Goal: Task Accomplishment & Management: Manage account settings

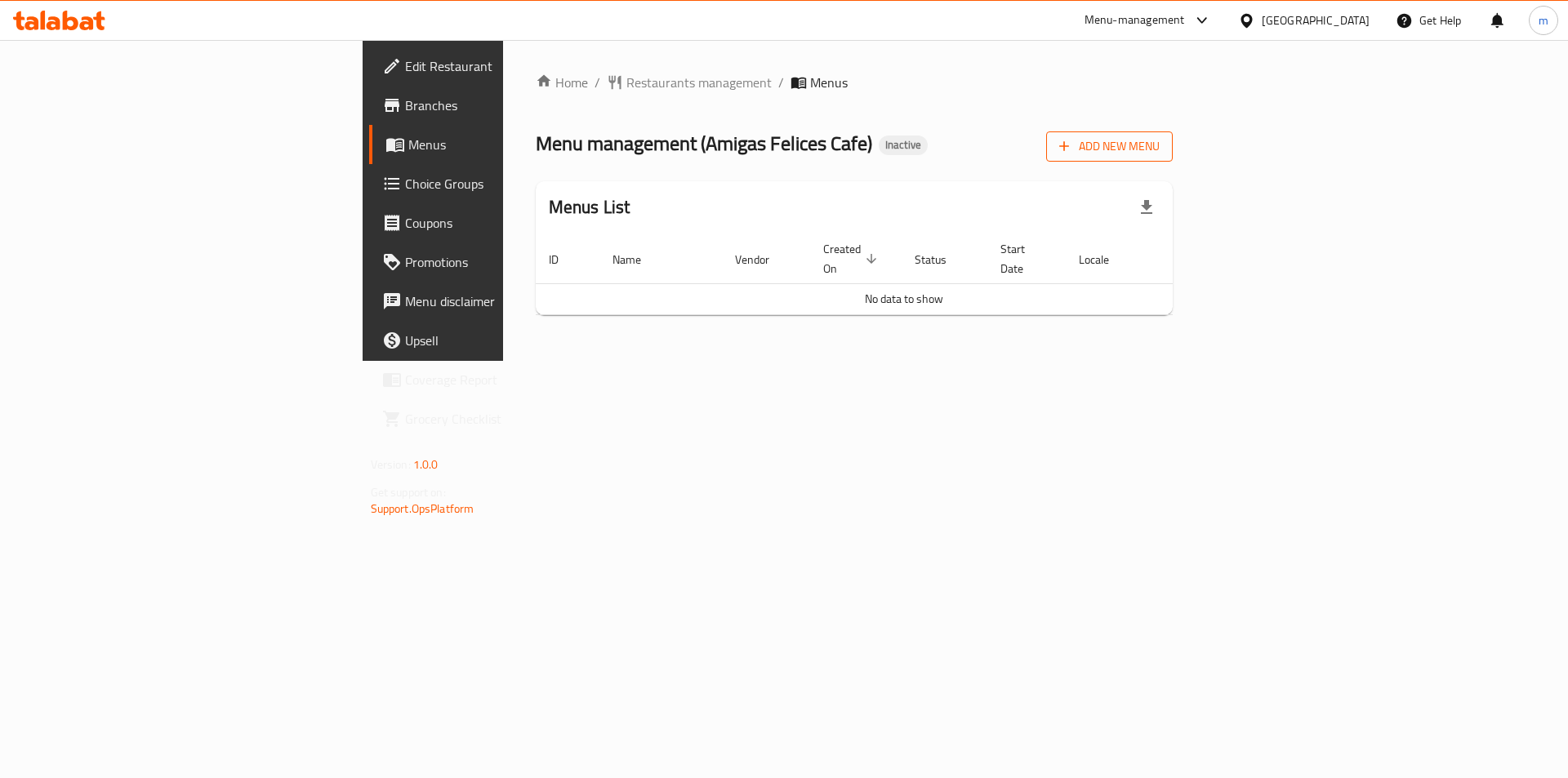
click at [1159, 140] on span "Add New Menu" at bounding box center [1109, 146] width 100 height 20
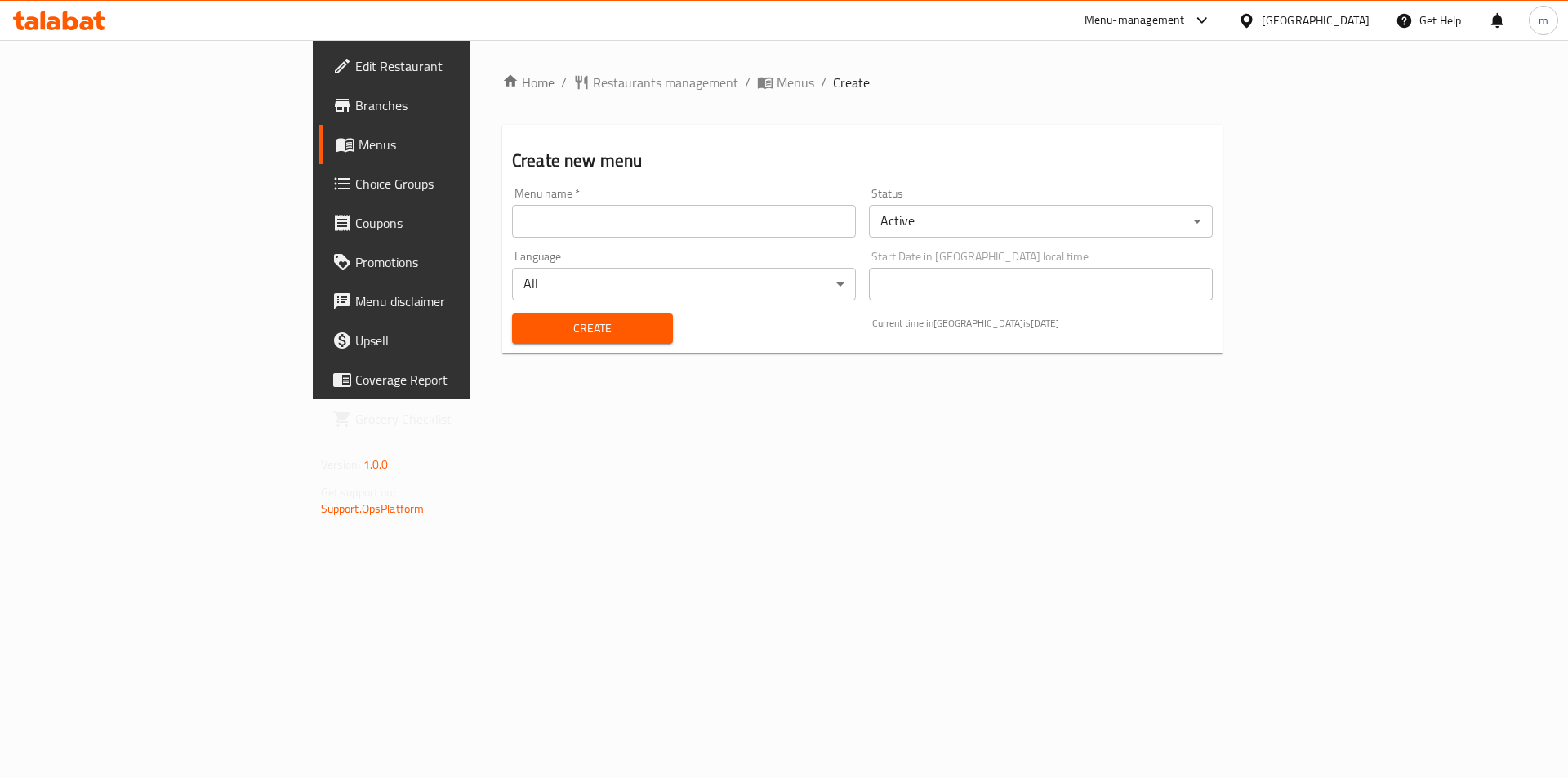
click at [725, 235] on input "text" at bounding box center [684, 221] width 344 height 33
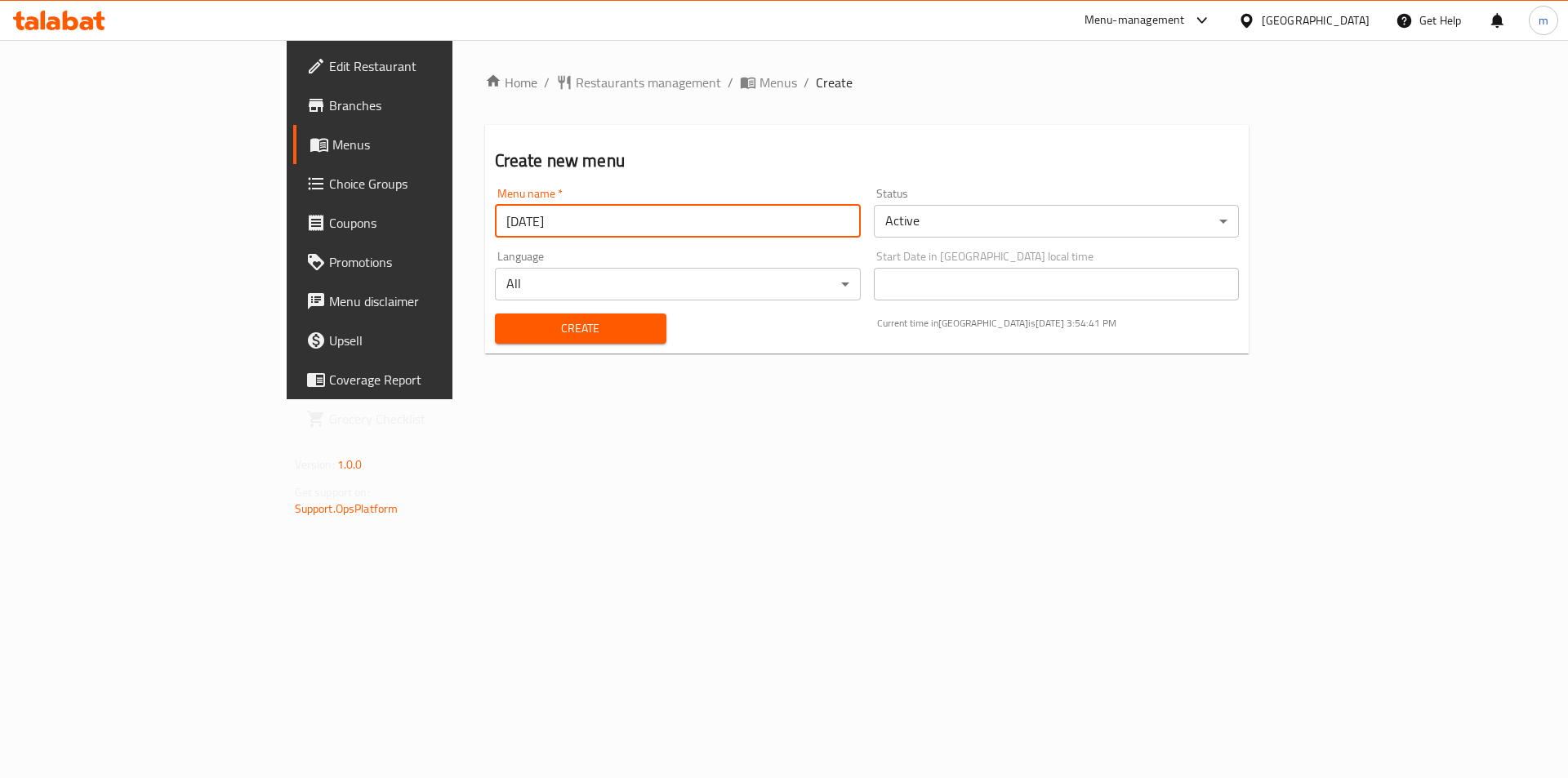
type input "[DATE]"
click at [508, 325] on span "Create" at bounding box center [581, 328] width 145 height 20
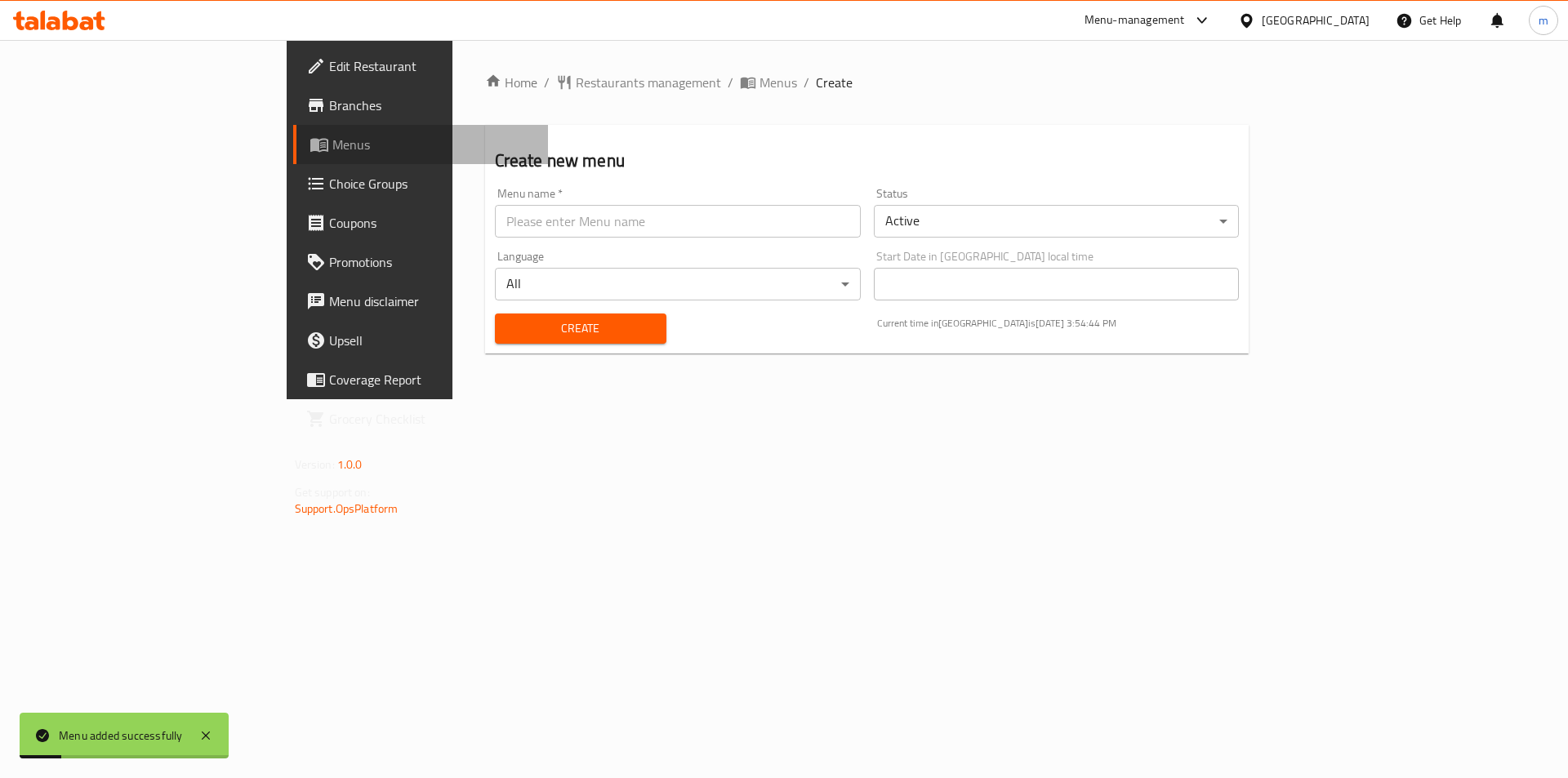
click at [333, 141] on span "Menus" at bounding box center [434, 145] width 203 height 20
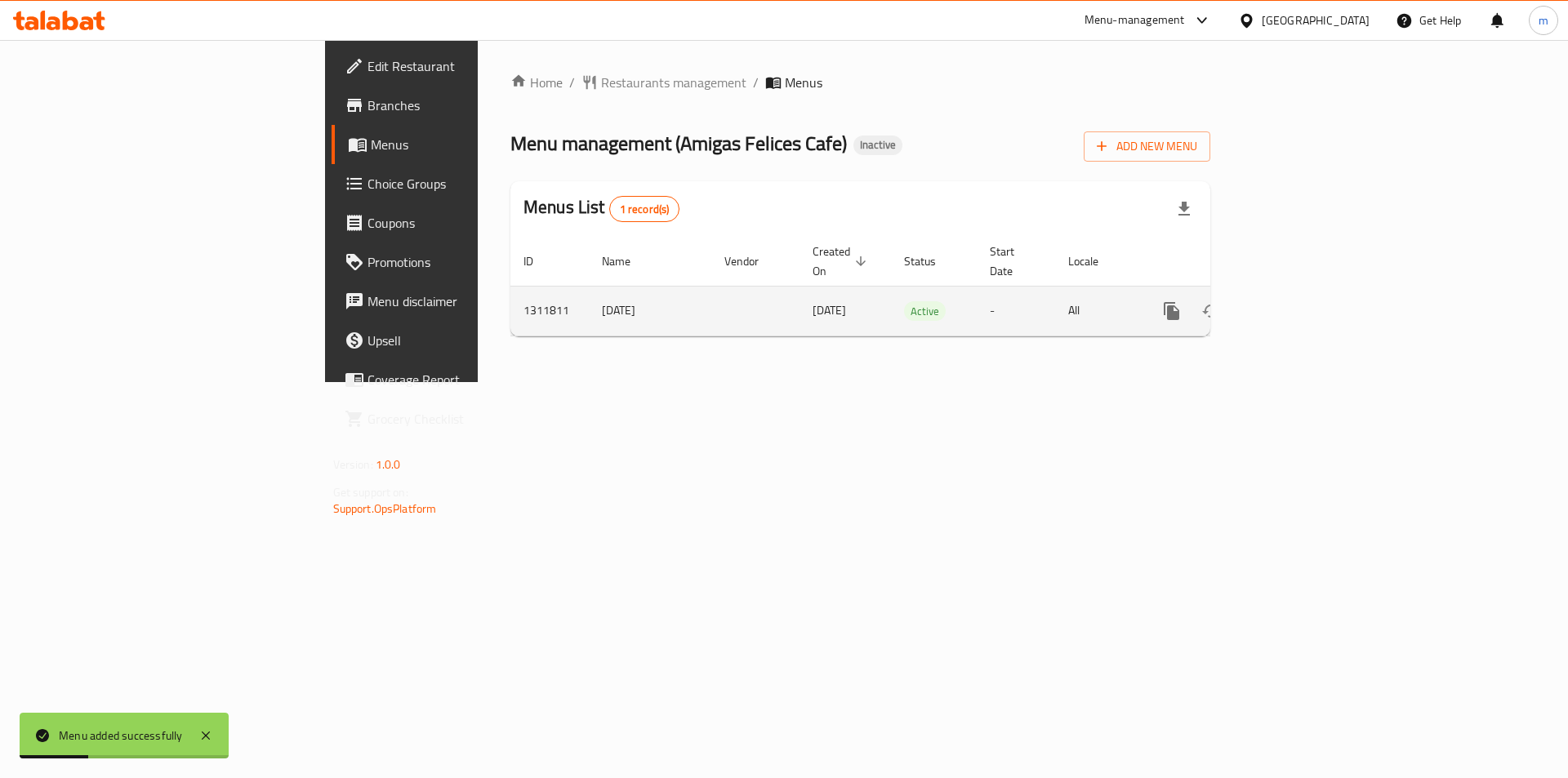
click at [1299, 302] on icon "enhanced table" at bounding box center [1290, 311] width 20 height 20
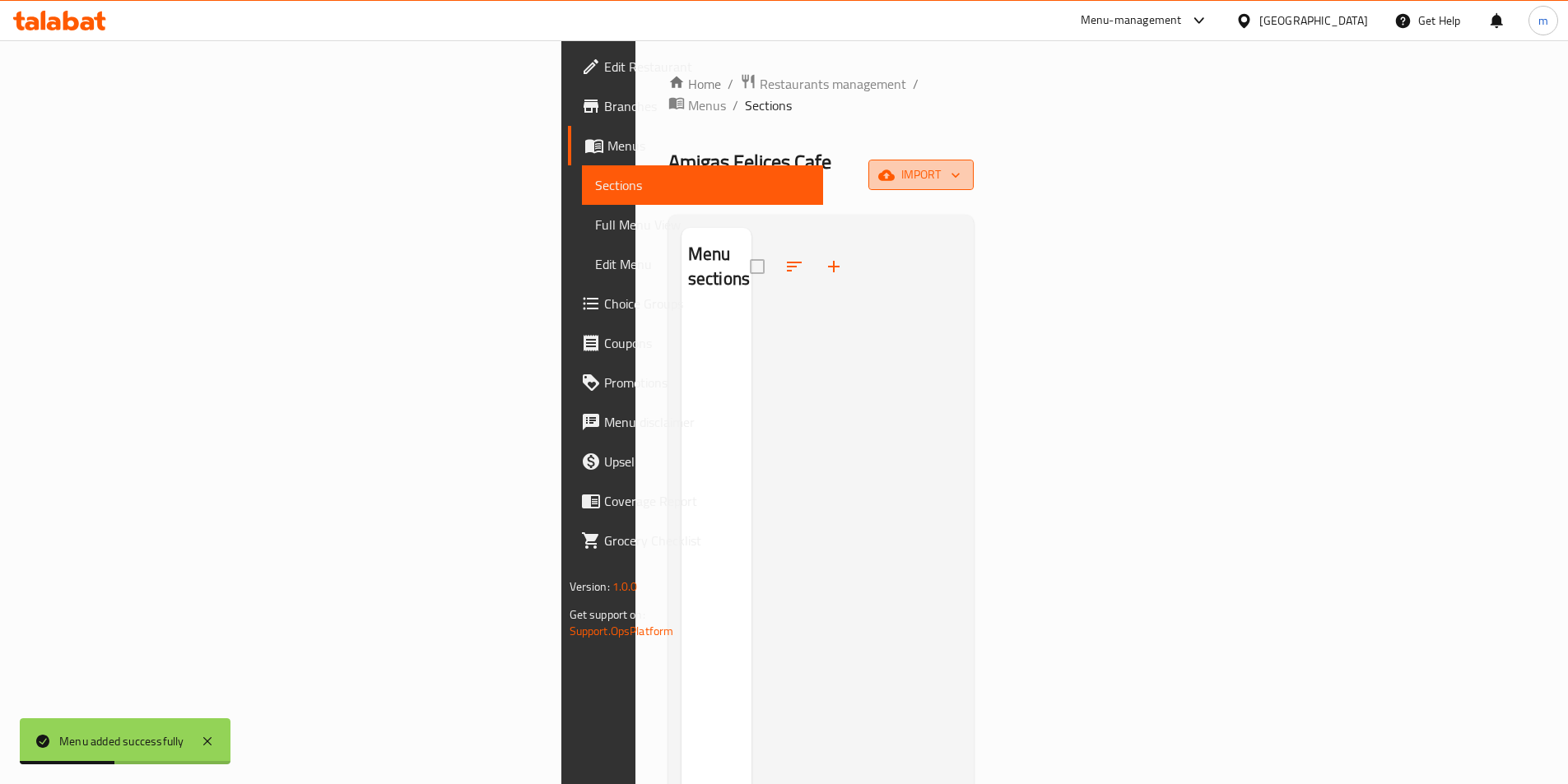
click at [961, 164] on span "import" at bounding box center [921, 174] width 79 height 21
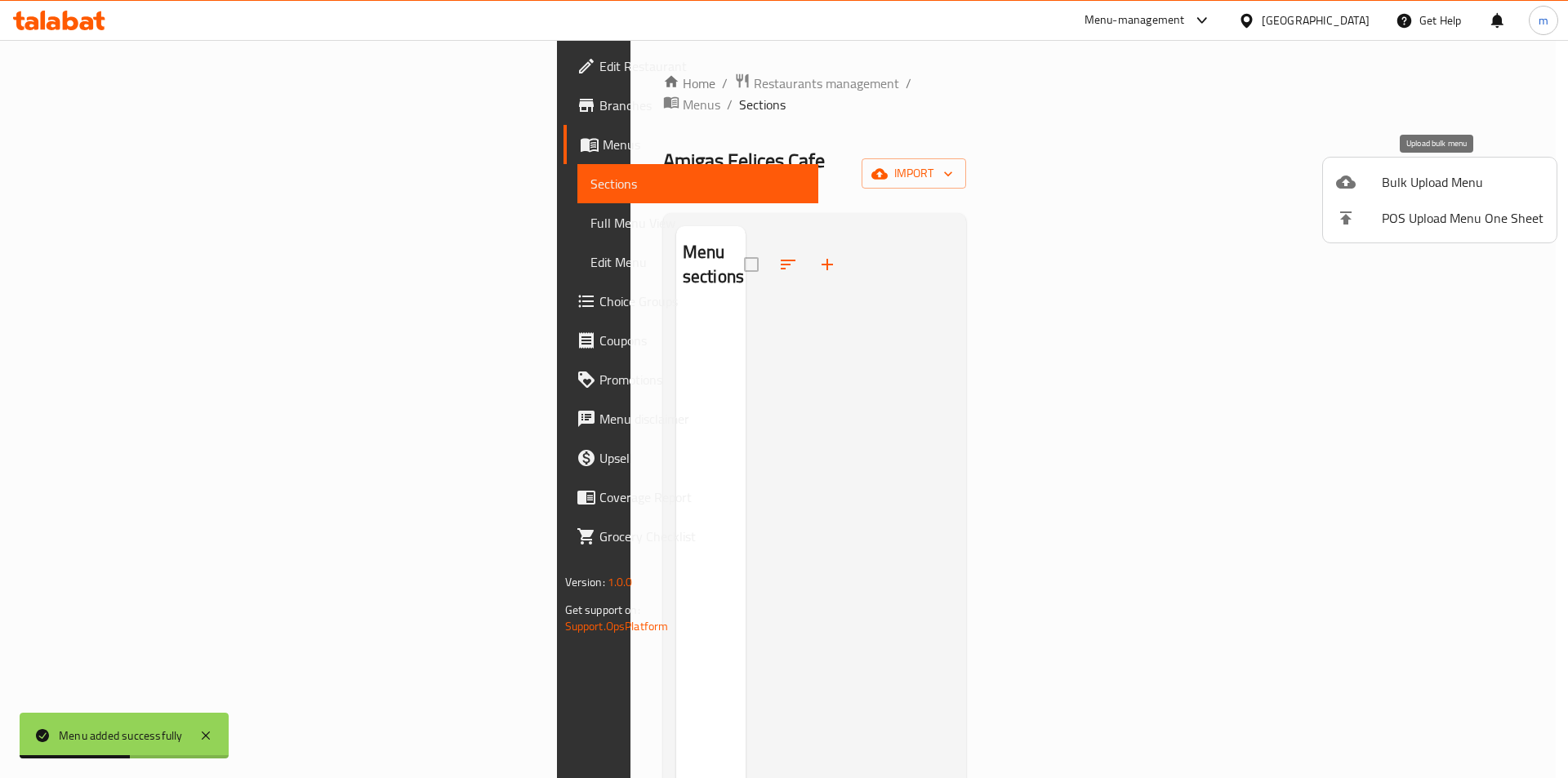
click at [1427, 190] on span "Bulk Upload Menu" at bounding box center [1462, 182] width 161 height 20
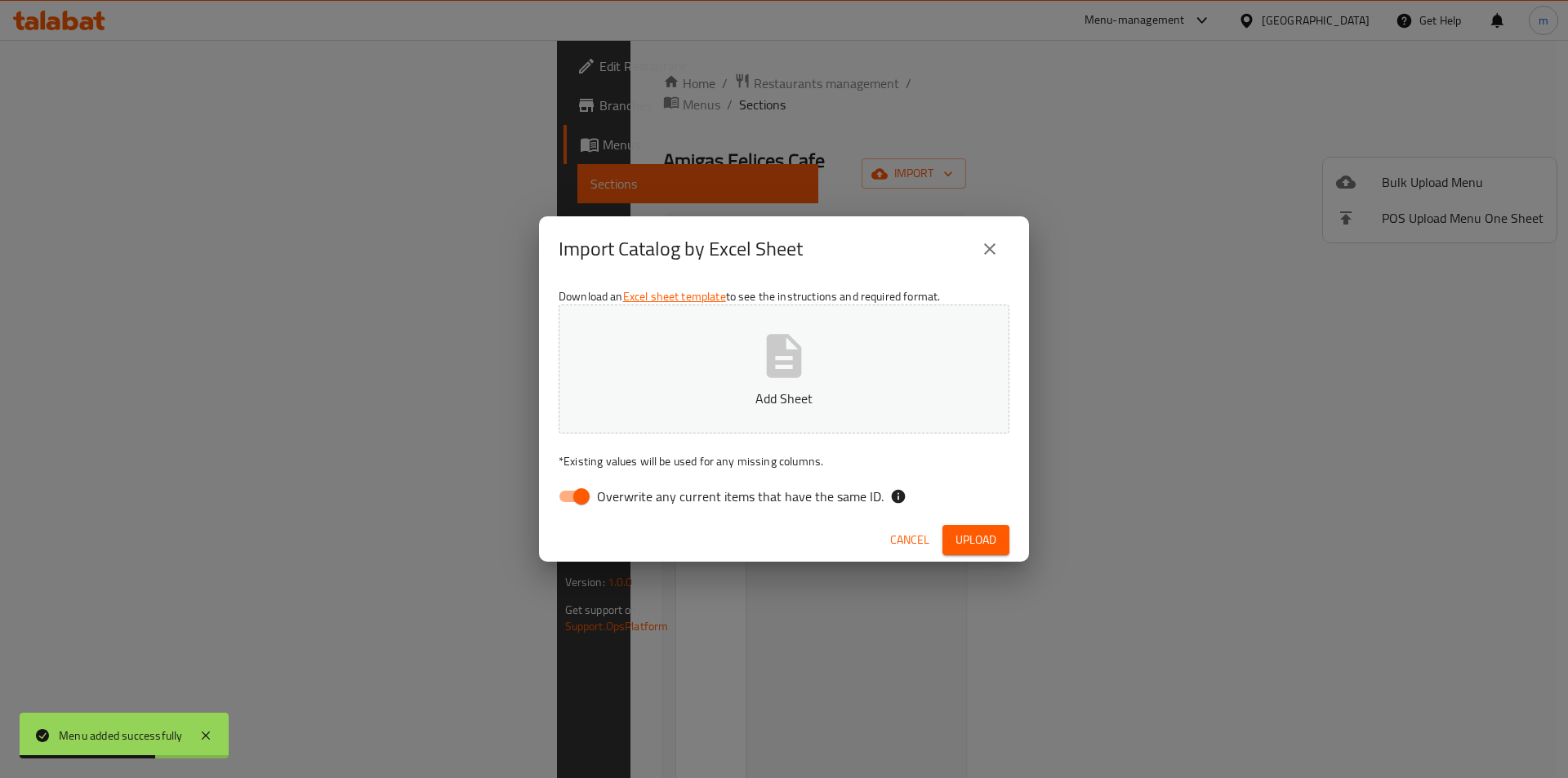
click at [567, 493] on input "Overwrite any current items that have the same ID." at bounding box center [581, 496] width 93 height 31
checkbox input "false"
click at [770, 382] on button "Add Sheet" at bounding box center [784, 368] width 451 height 129
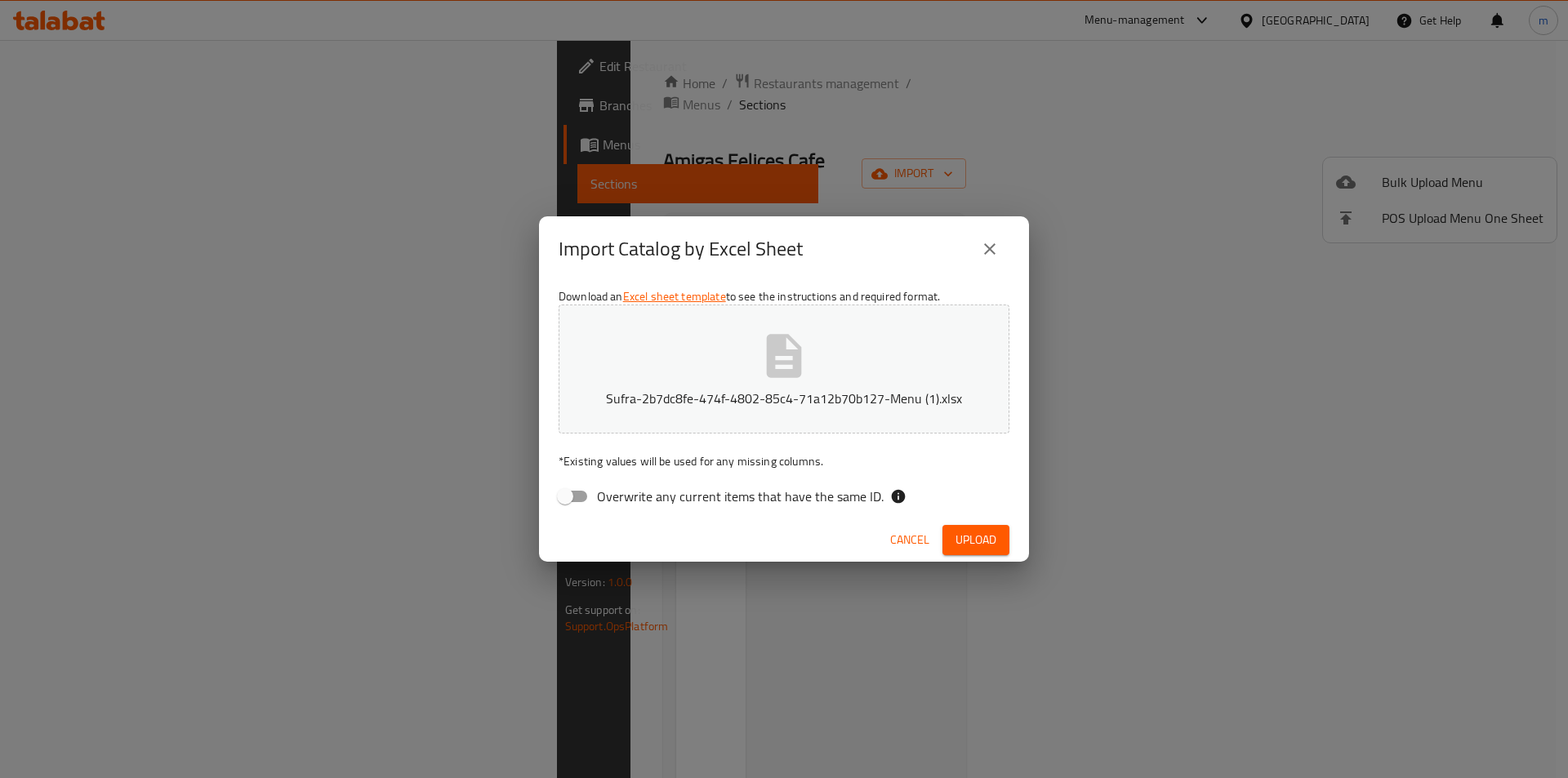
click at [965, 540] on span "Upload" at bounding box center [976, 540] width 41 height 20
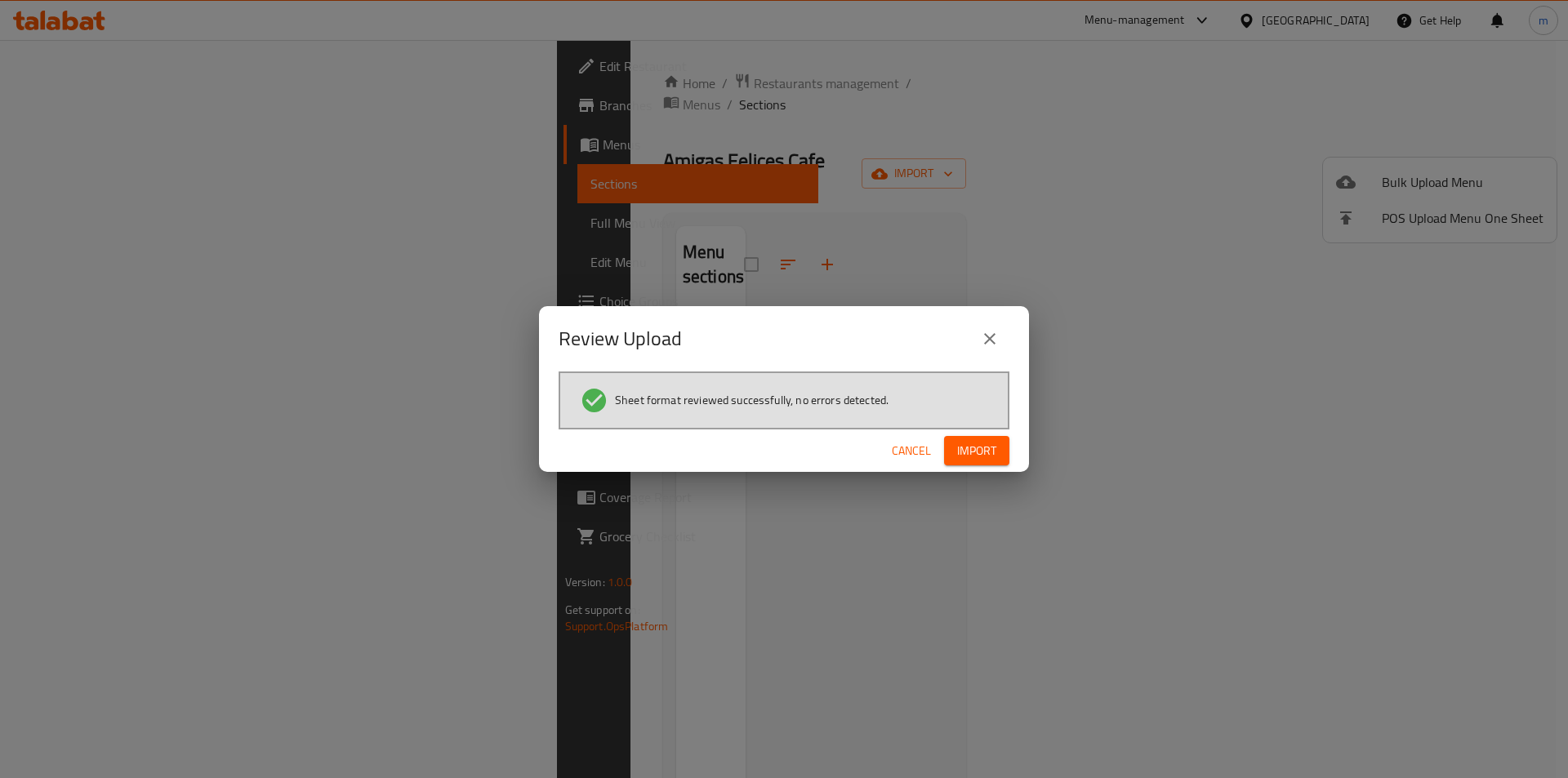
click at [986, 457] on span "Import" at bounding box center [976, 451] width 39 height 20
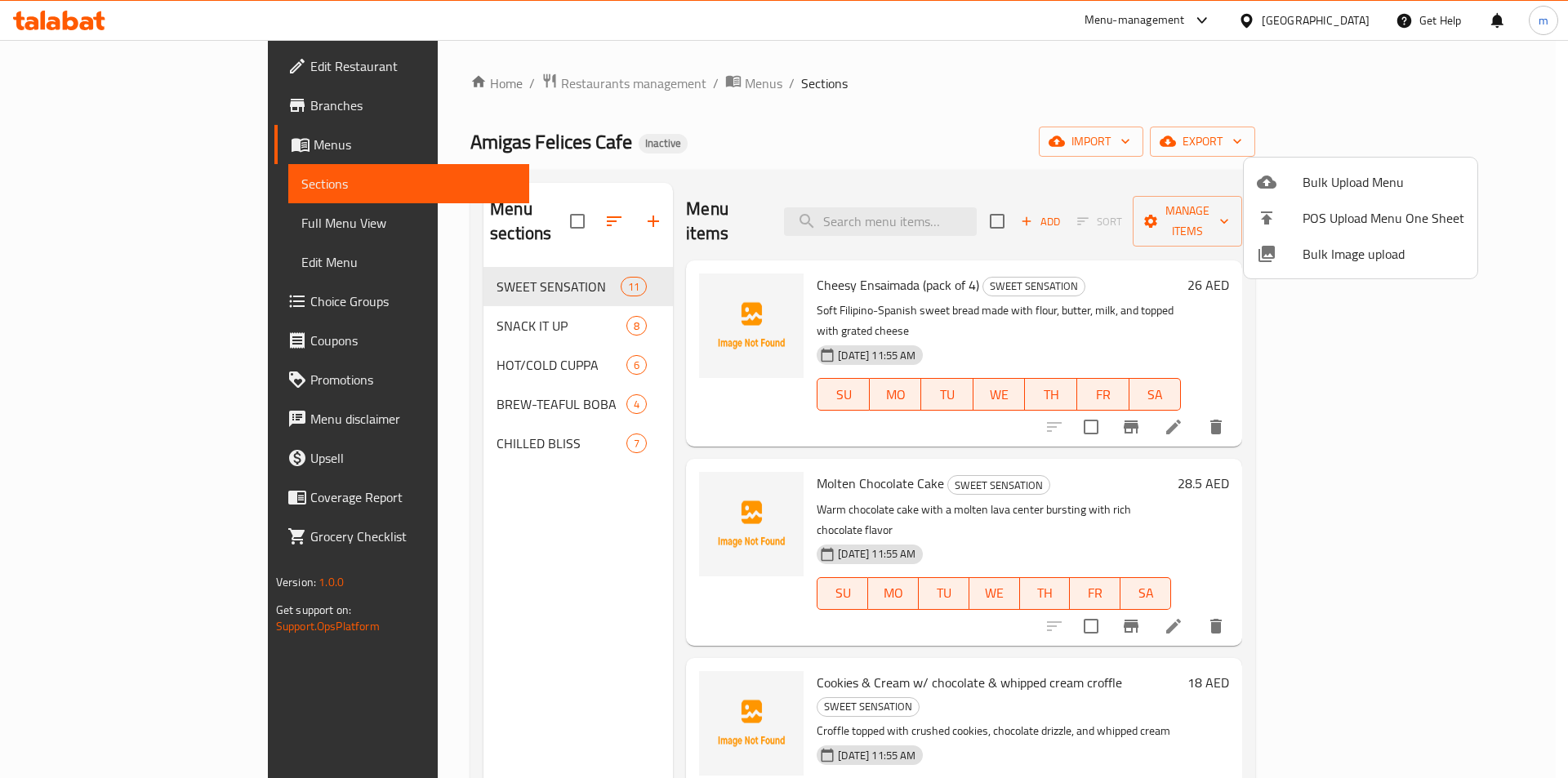
click at [97, 62] on div at bounding box center [784, 389] width 1568 height 778
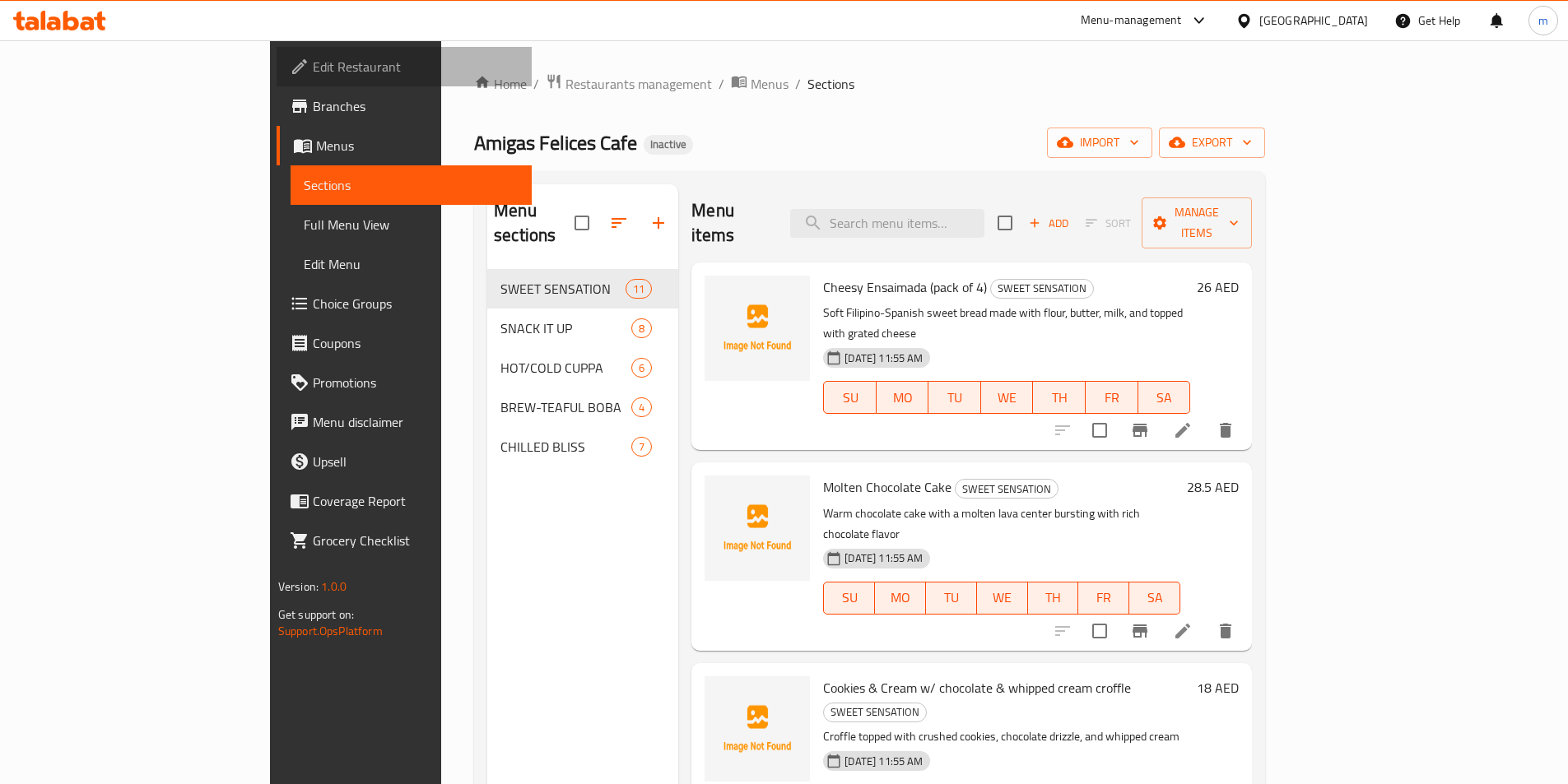
click at [313, 63] on span "Edit Restaurant" at bounding box center [416, 67] width 206 height 20
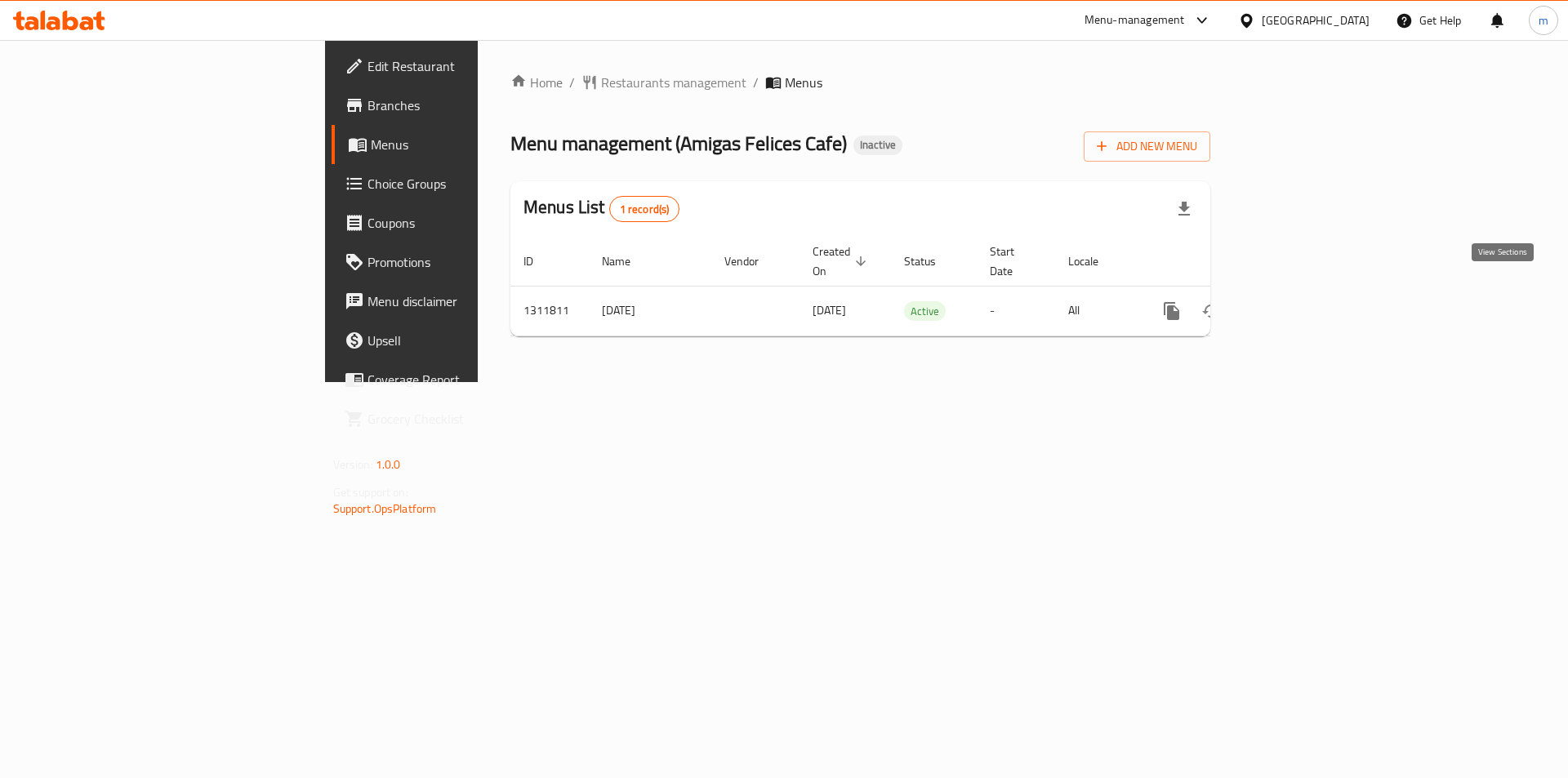
click at [1299, 302] on icon "enhanced table" at bounding box center [1290, 311] width 20 height 20
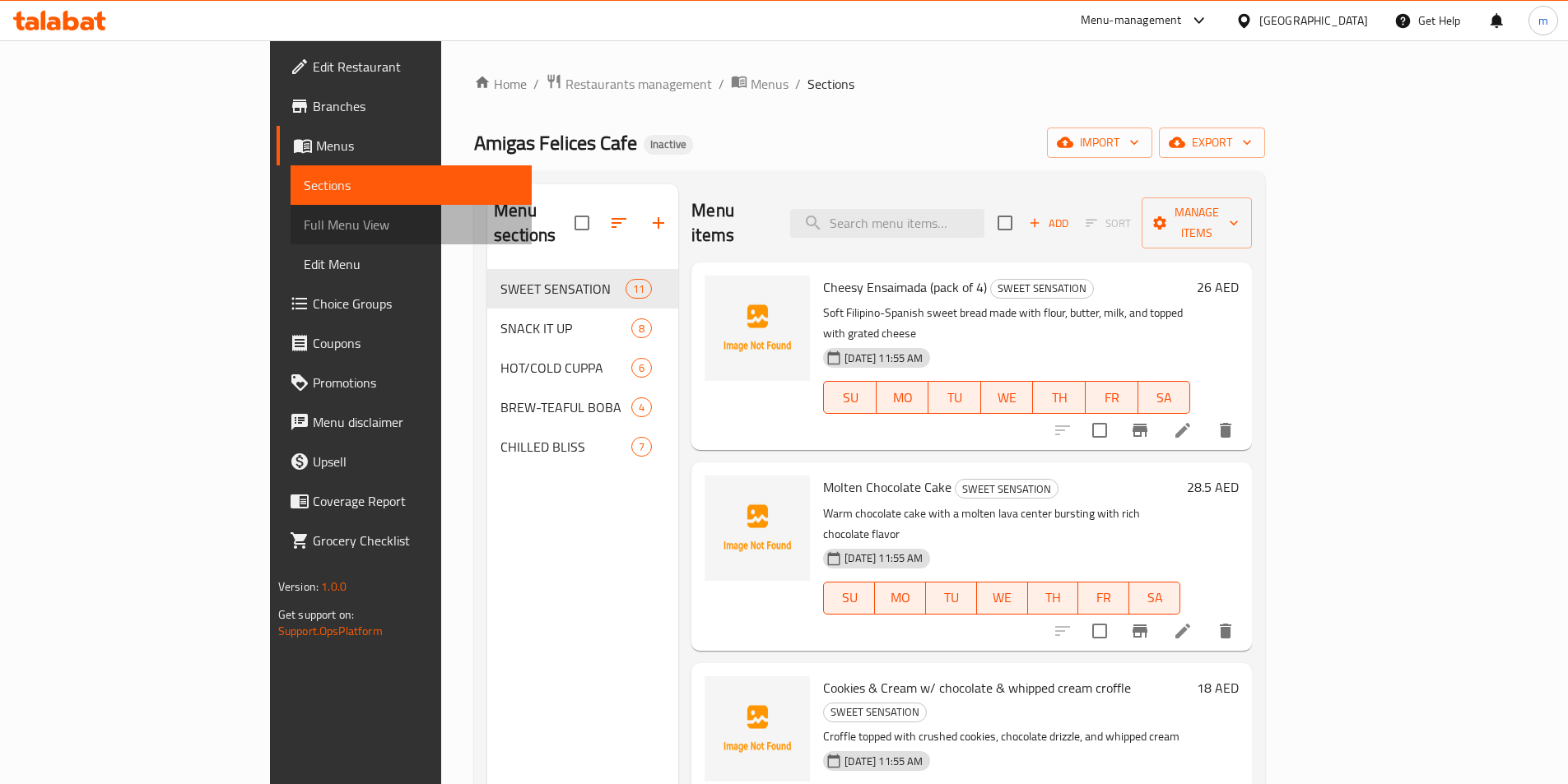
click at [304, 216] on span "Full Menu View" at bounding box center [411, 224] width 215 height 20
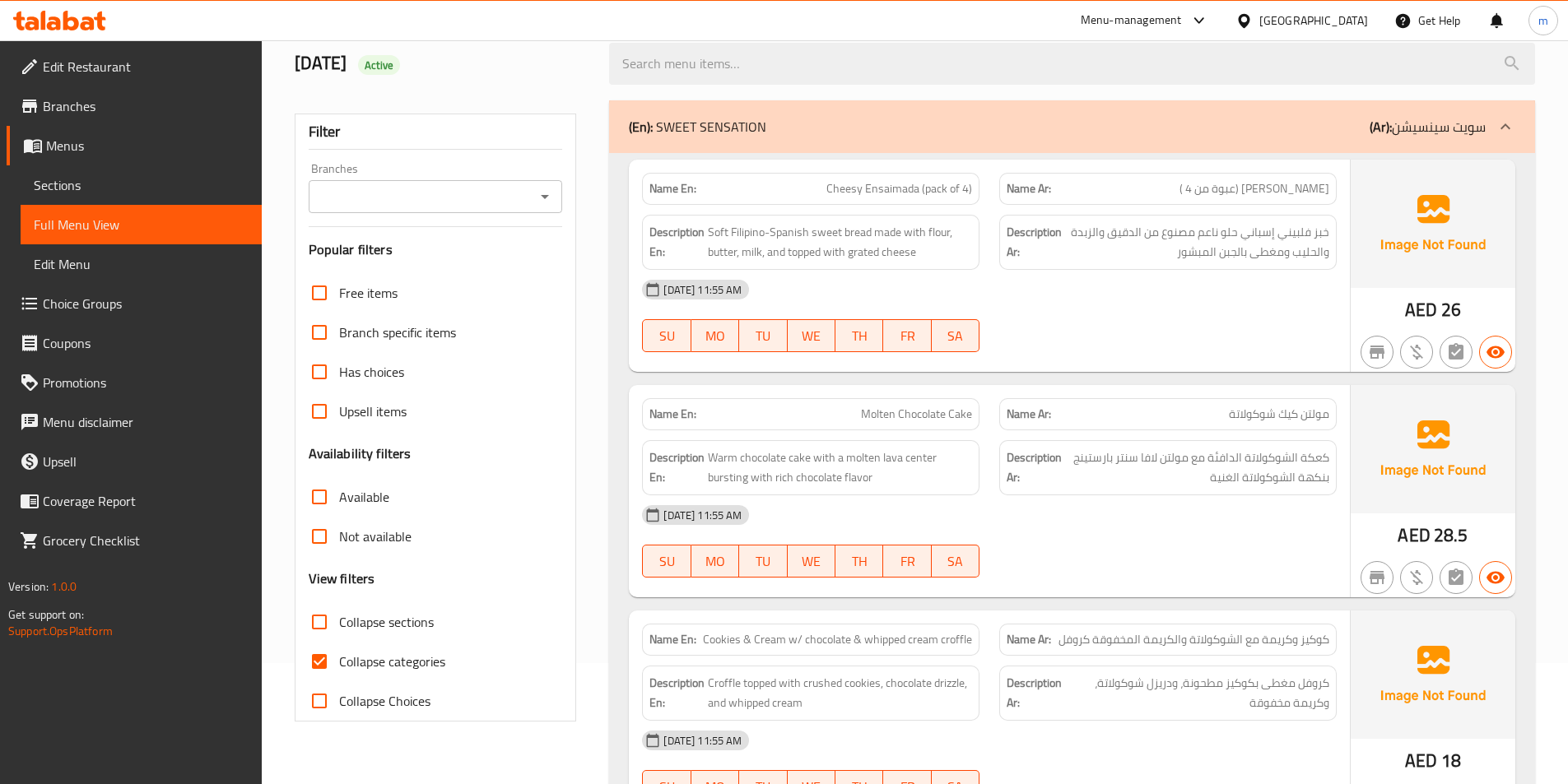
scroll to position [247, 0]
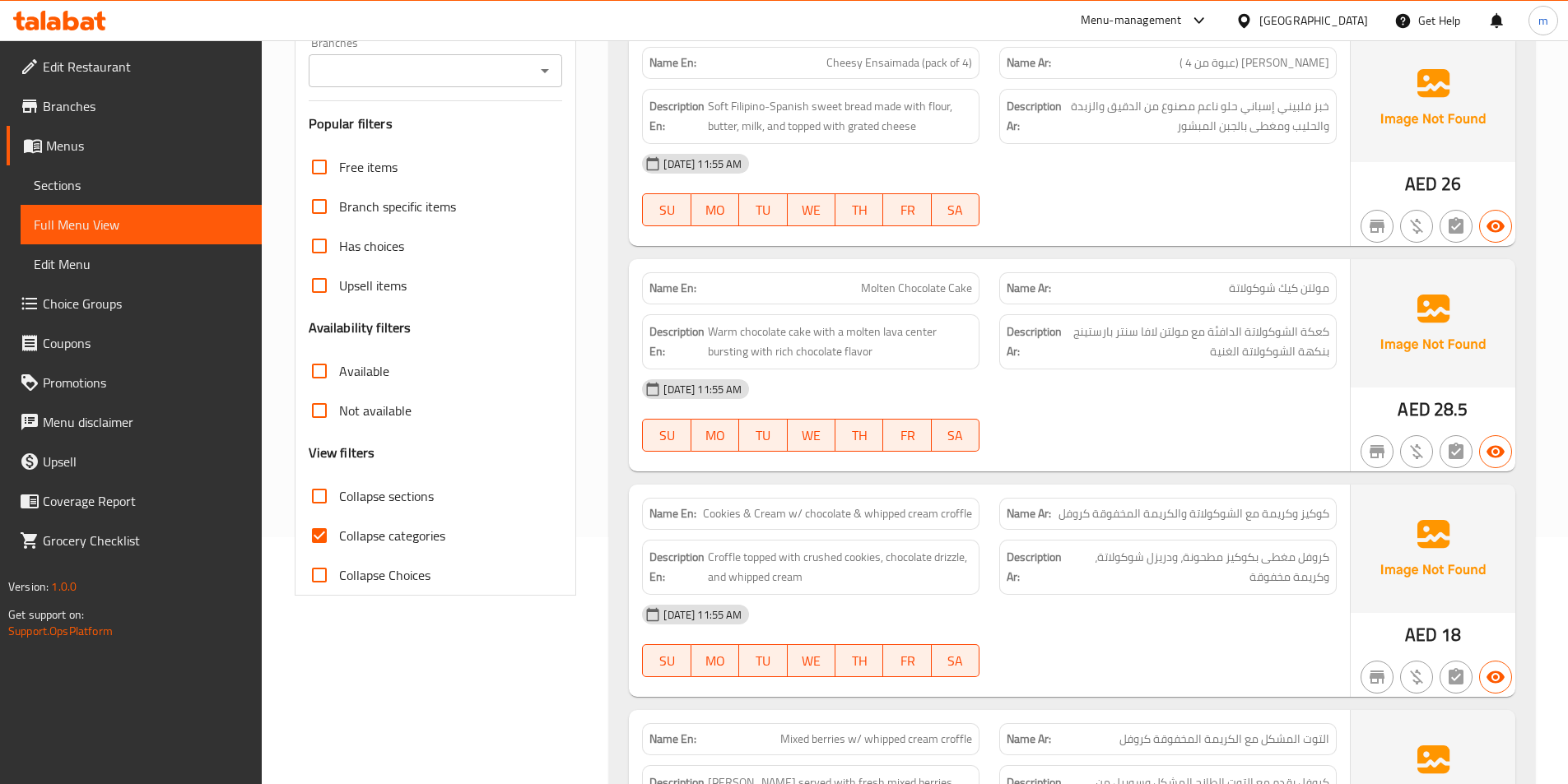
click at [397, 539] on span "Collapse categories" at bounding box center [392, 535] width 106 height 20
click at [339, 539] on input "Collapse categories" at bounding box center [319, 535] width 39 height 39
checkbox input "false"
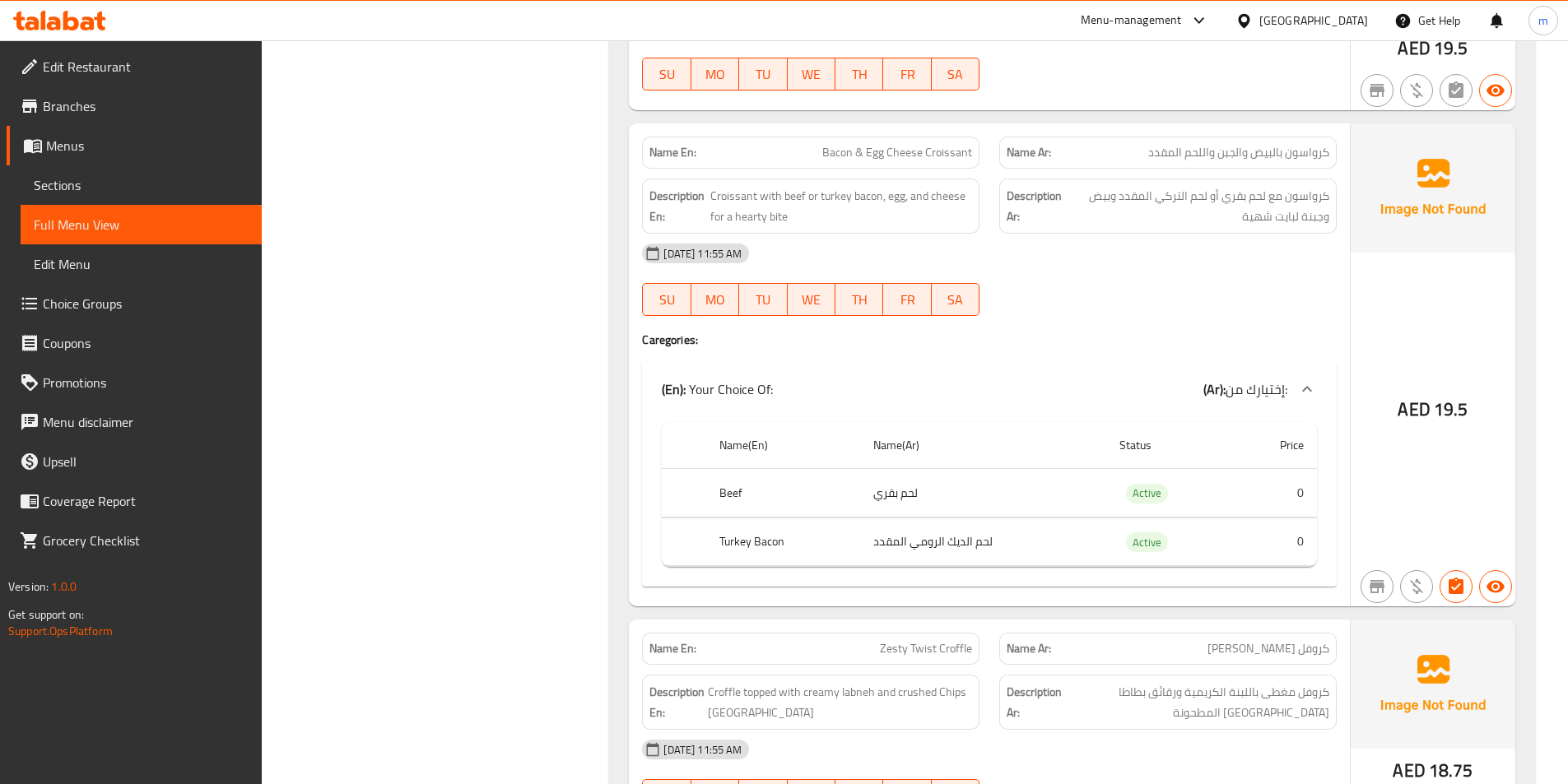
scroll to position [3375, 0]
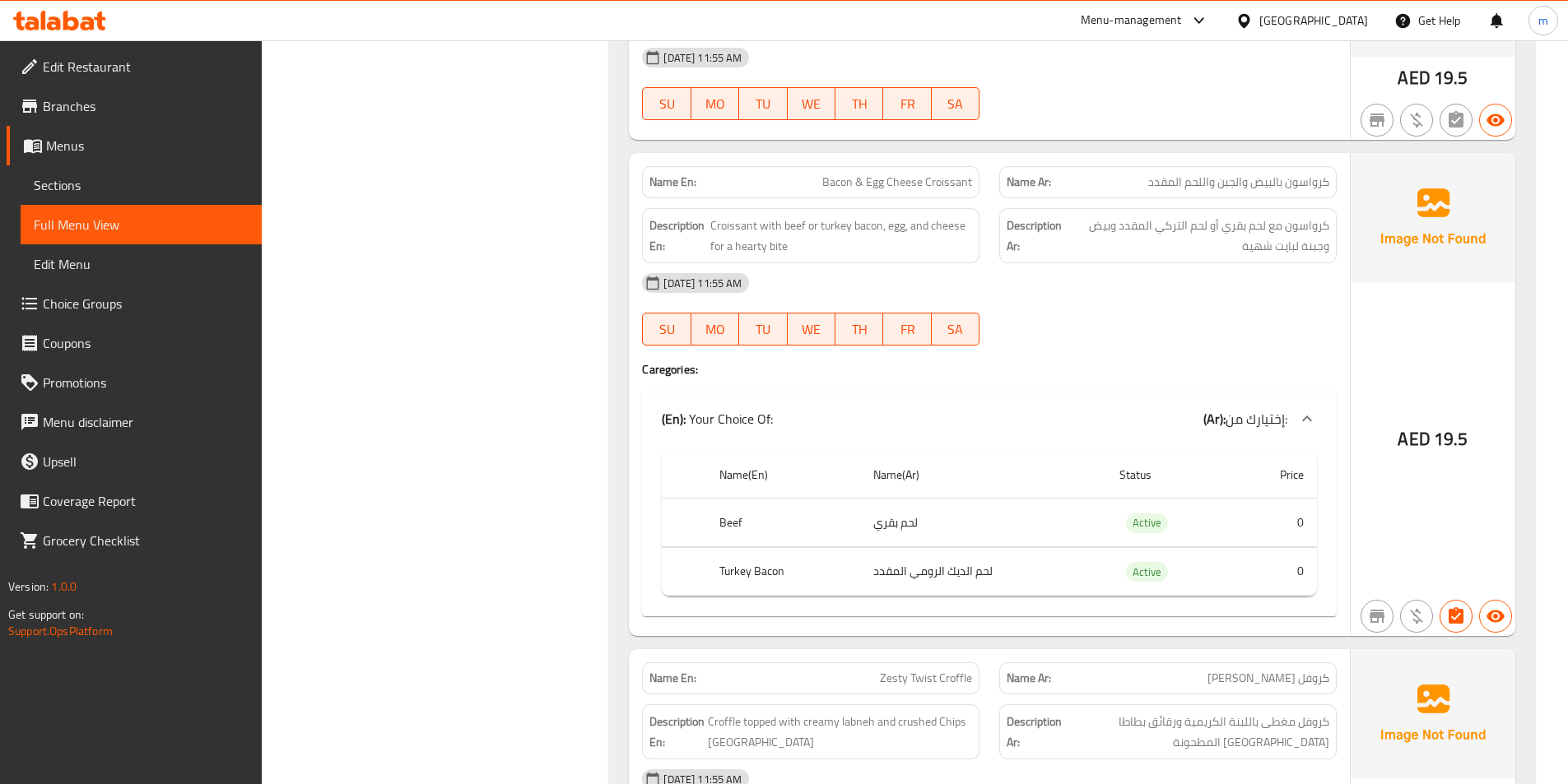
click at [1215, 308] on div "15-09-2025 11:55 AM SU MO TU WE TH FR SA" at bounding box center [989, 309] width 714 height 92
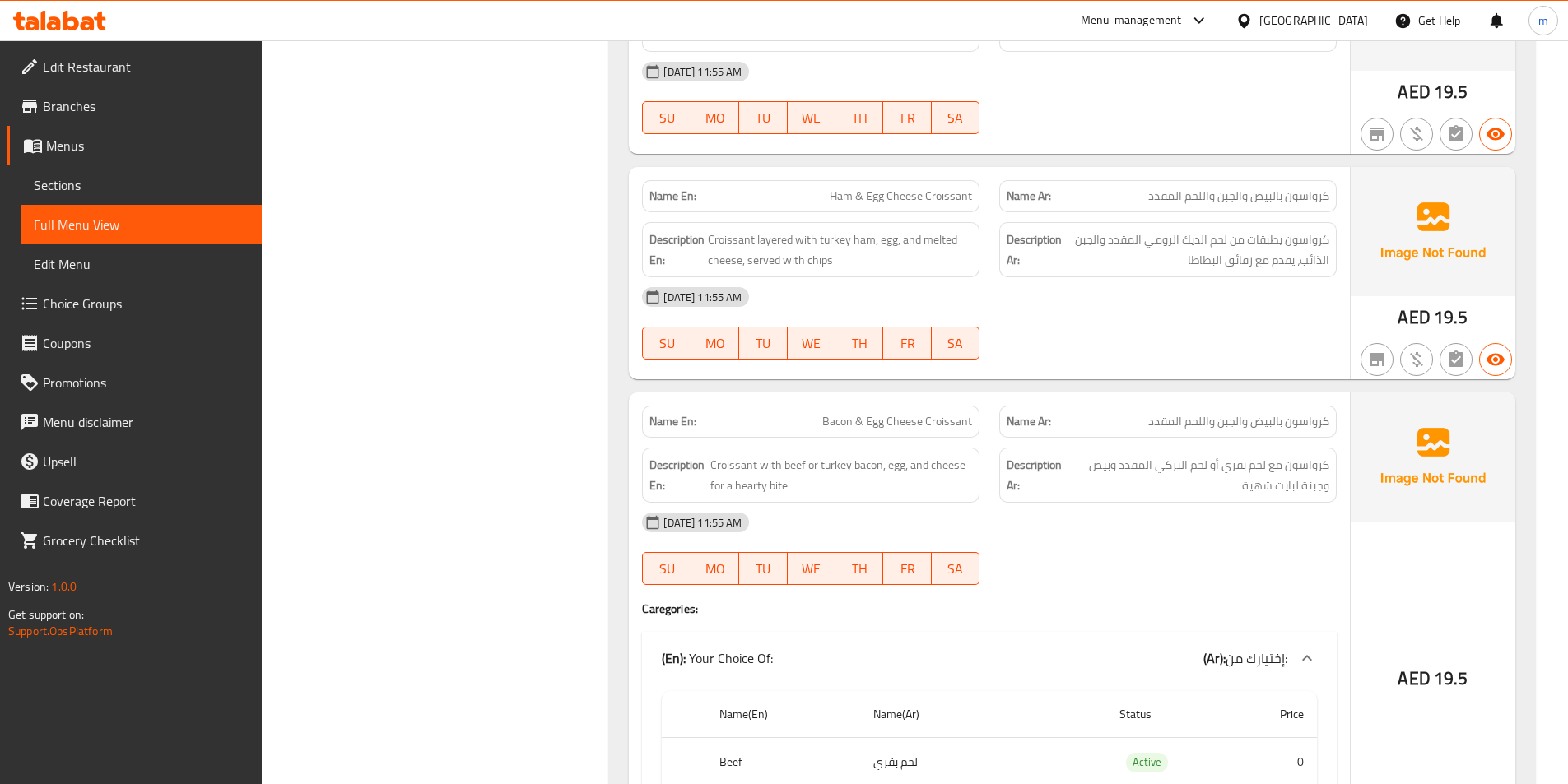
scroll to position [3292, 0]
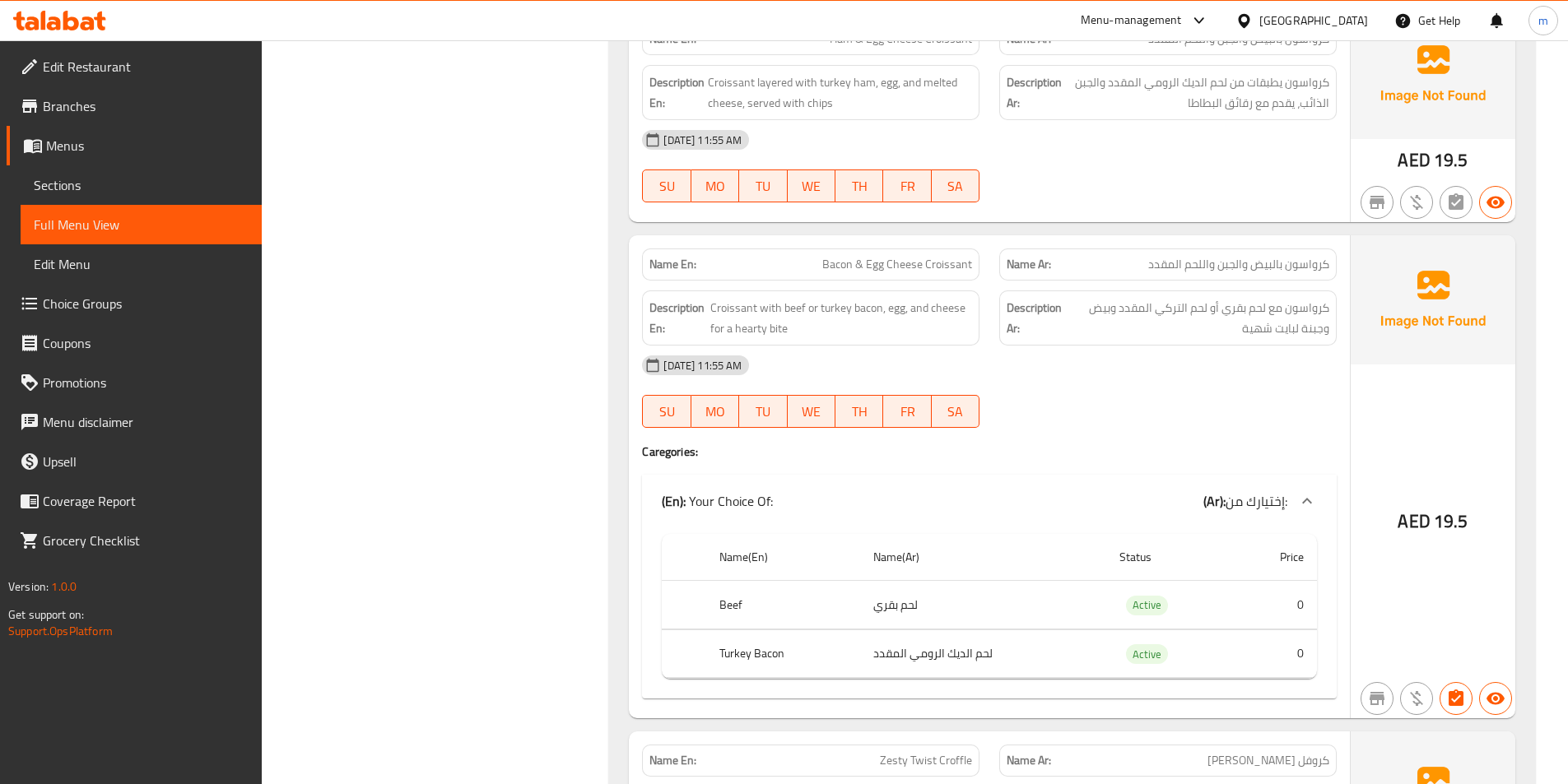
click at [909, 274] on span "Bacon & Egg Cheese Croissant" at bounding box center [898, 264] width 150 height 17
copy span "Bacon & Egg Cheese Croissant"
click at [1176, 448] on h4 "Caregories:" at bounding box center [989, 451] width 695 height 16
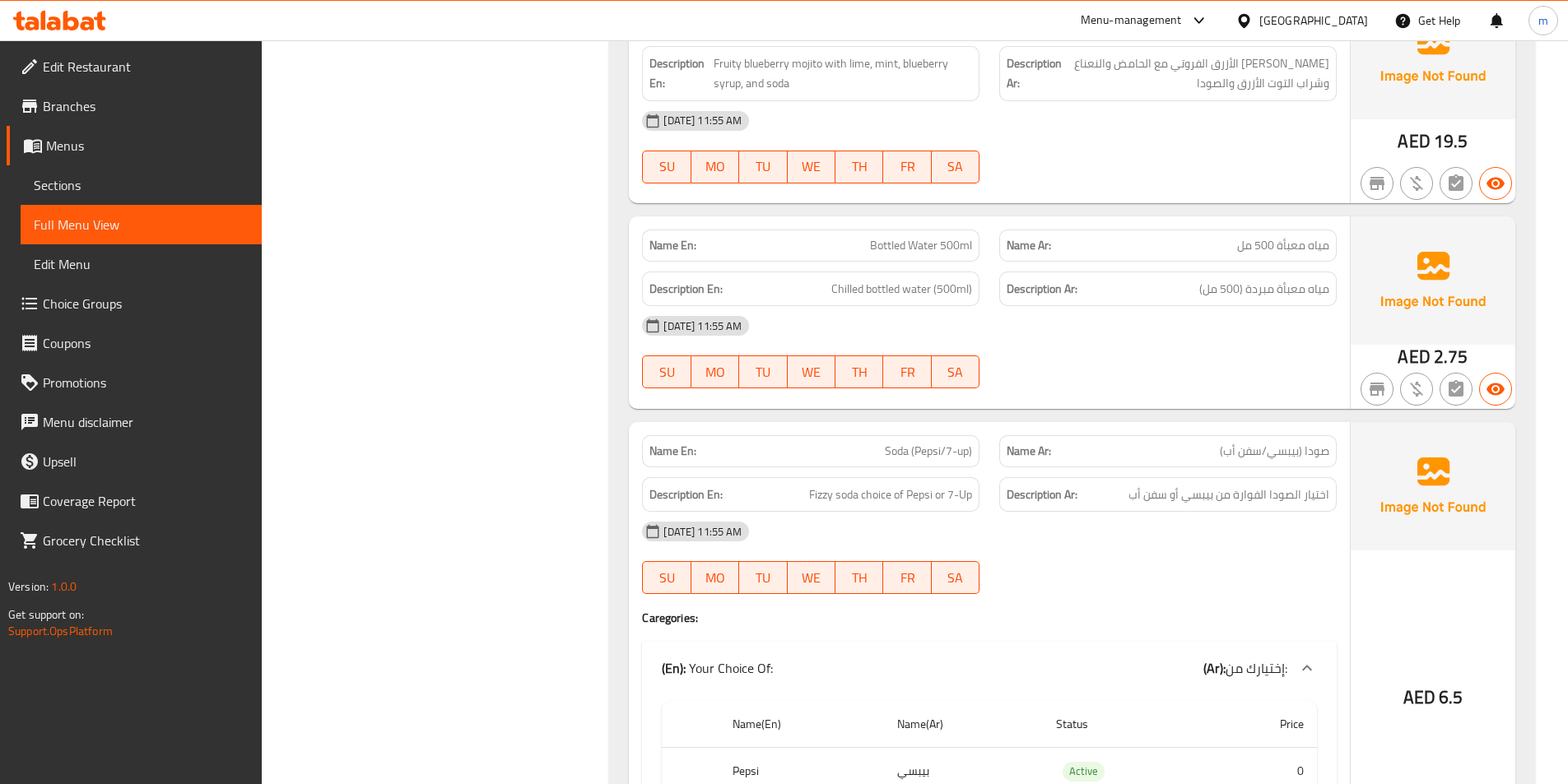
scroll to position [9136, 0]
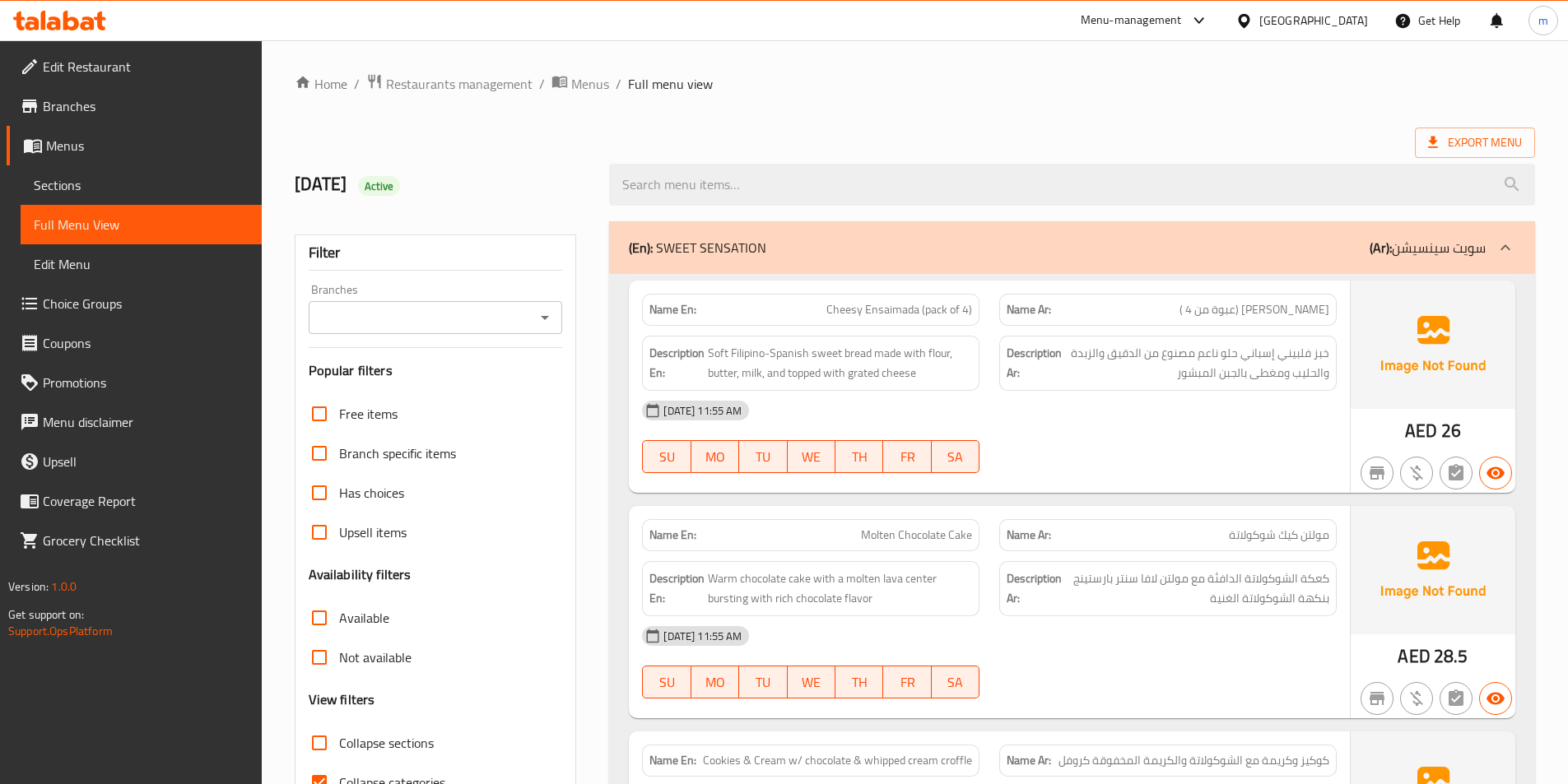
click at [80, 187] on span "Sections" at bounding box center [141, 185] width 215 height 20
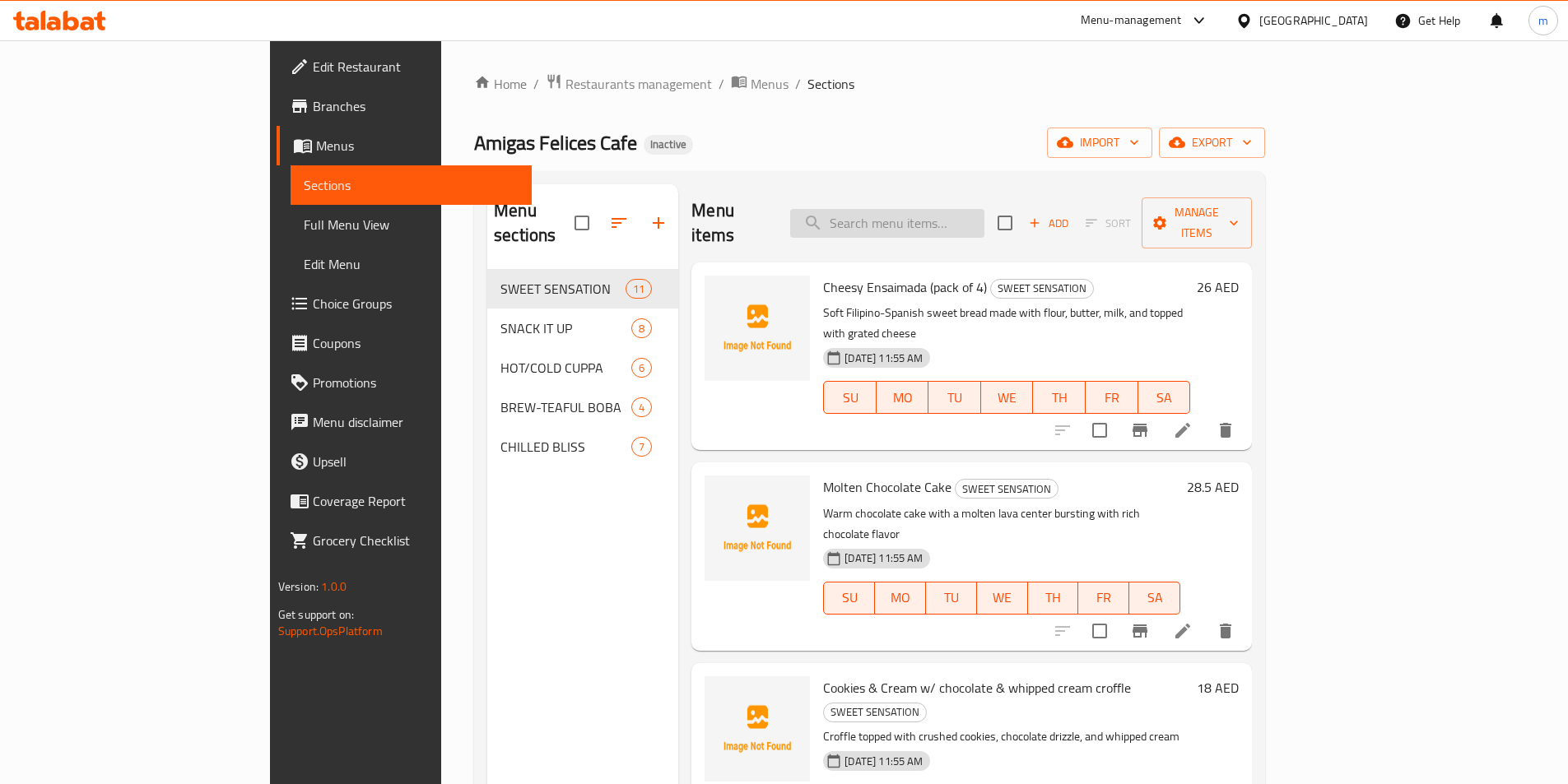
click at [932, 209] on input "search" at bounding box center [887, 223] width 194 height 29
paste input "Bacon & Egg Cheese Croissant"
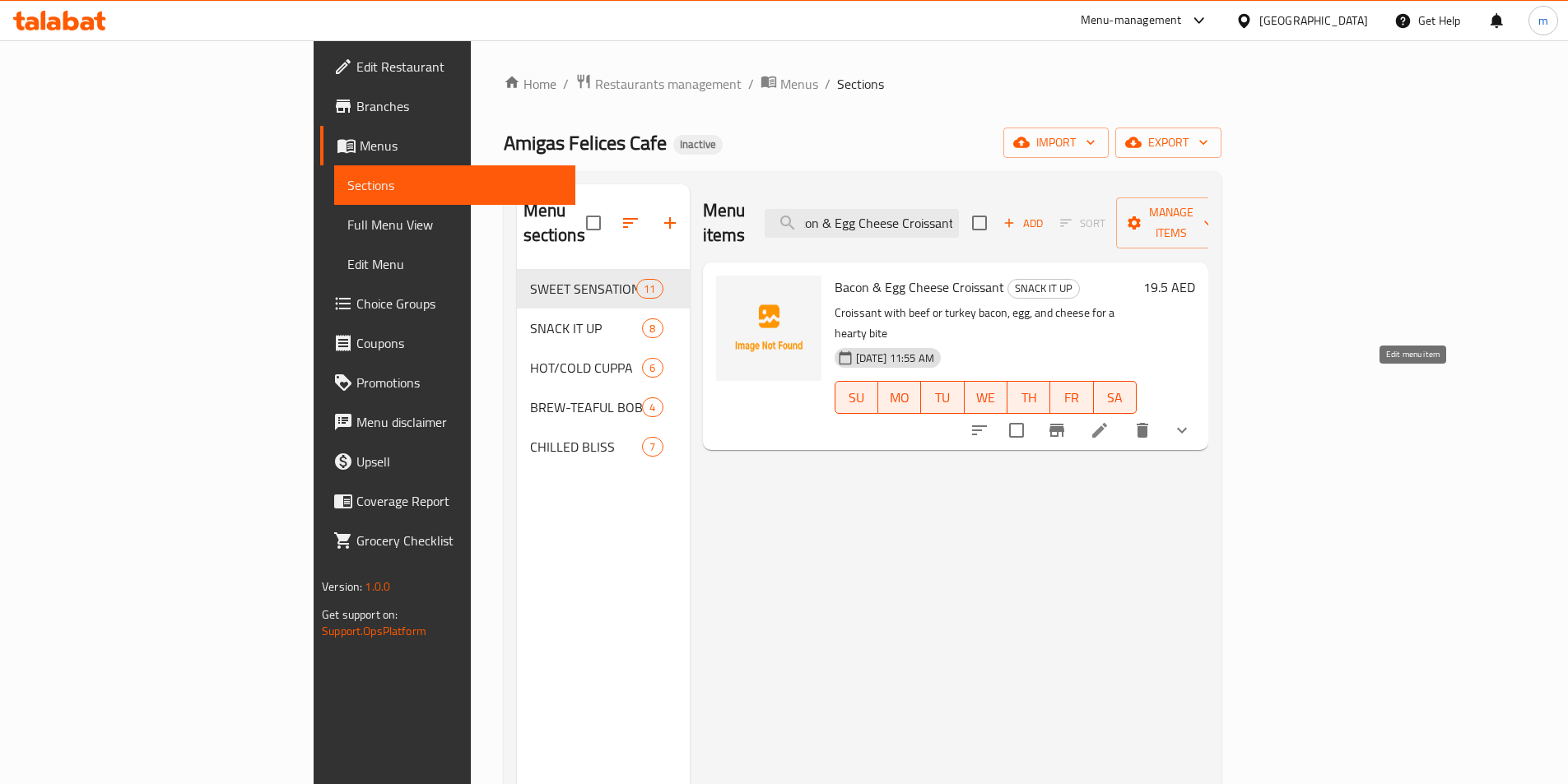
type input "Bacon & Egg Cheese Croissant"
click at [1107, 423] on icon at bounding box center [1100, 430] width 15 height 15
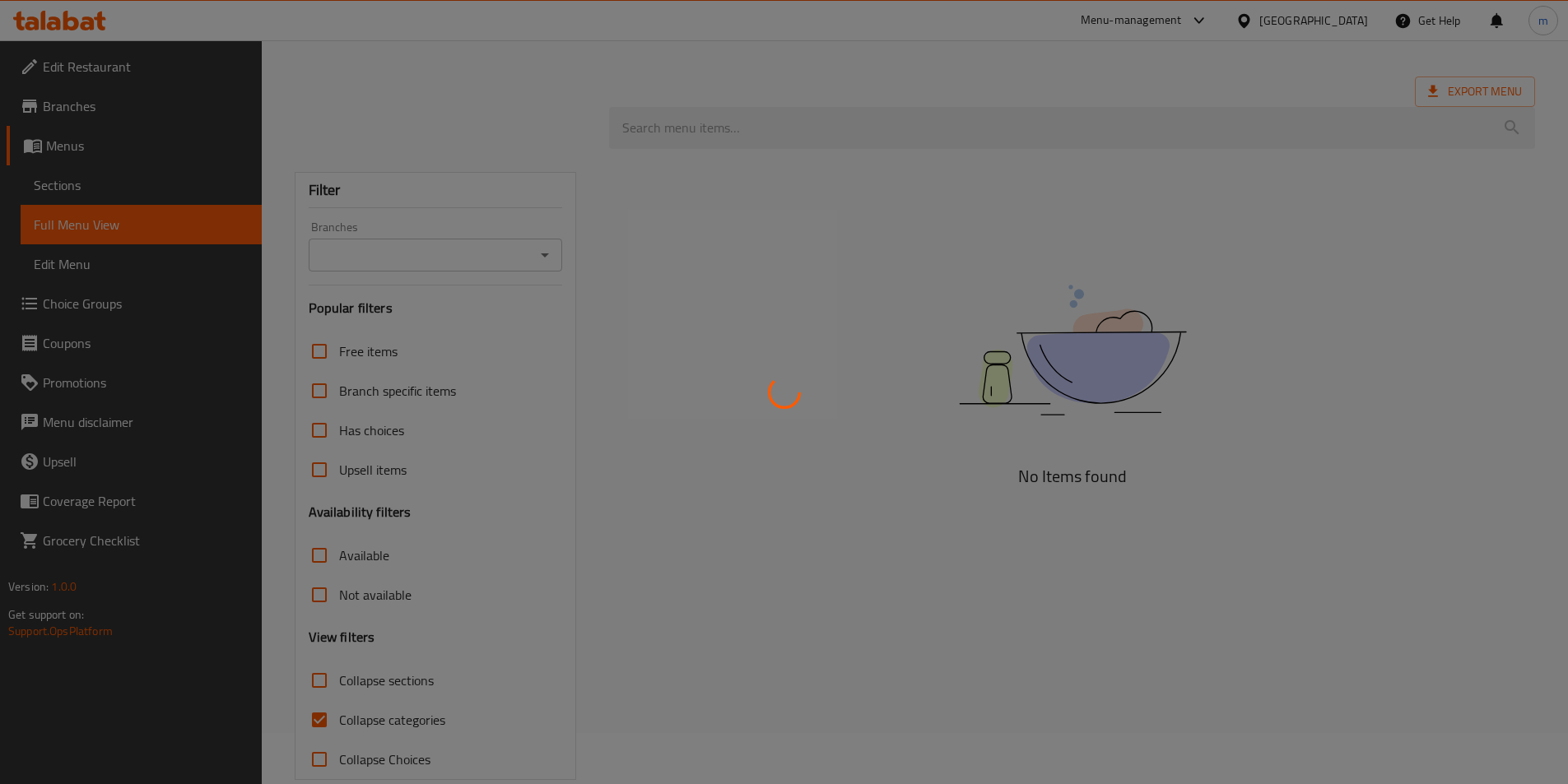
scroll to position [80, 0]
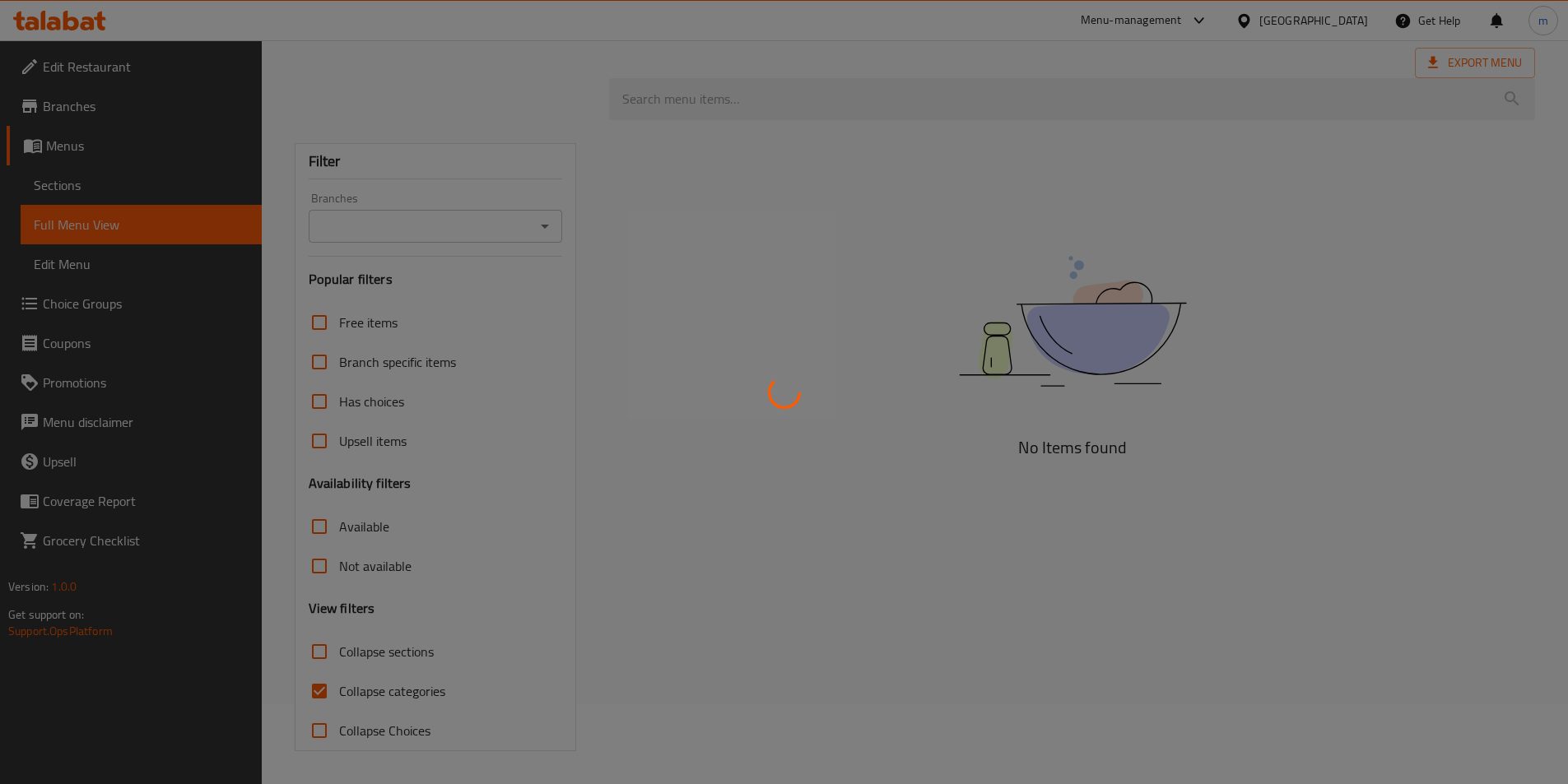
click at [320, 690] on div at bounding box center [784, 392] width 1568 height 784
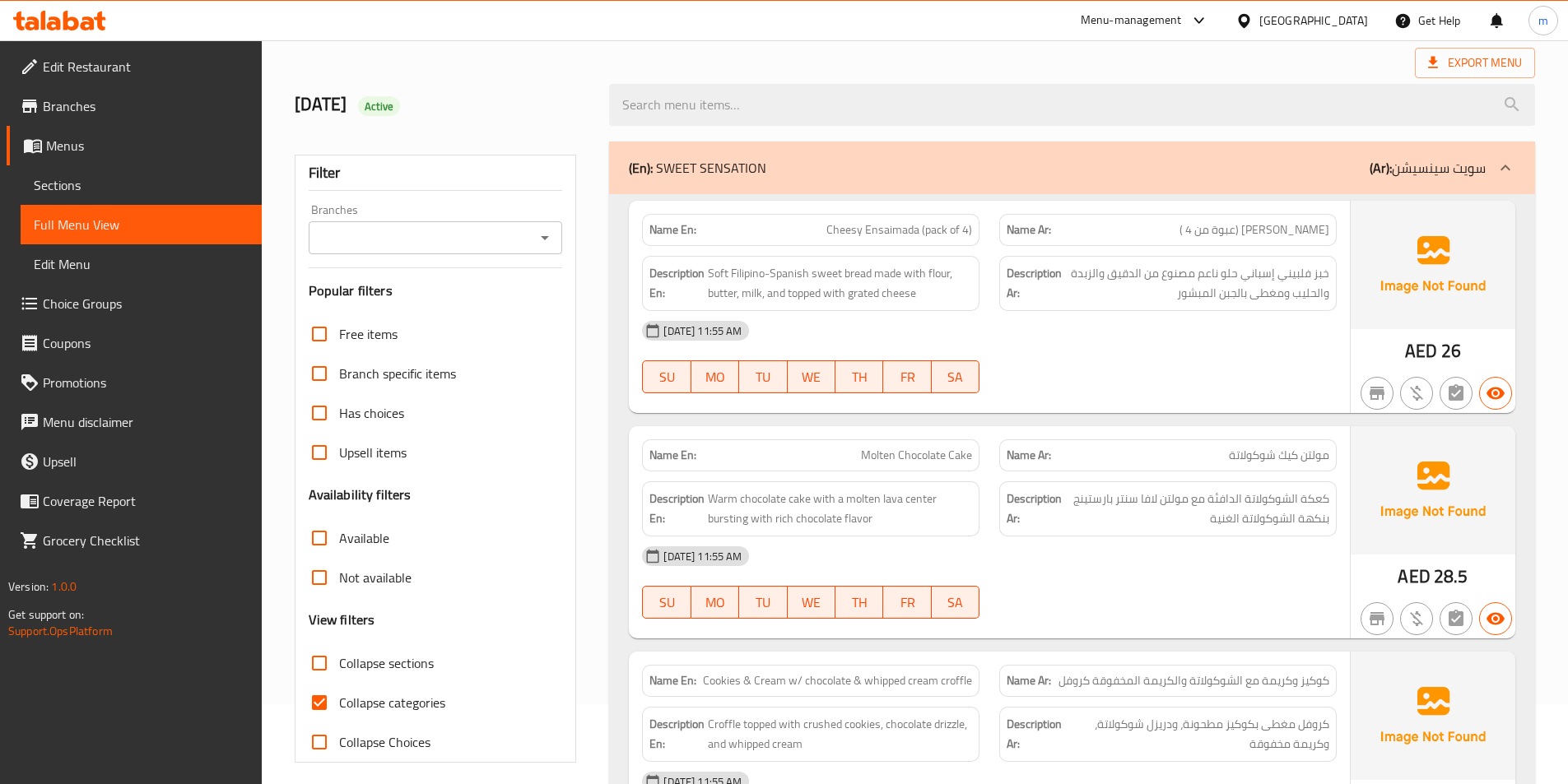
click at [378, 701] on span "Collapse categories" at bounding box center [392, 703] width 106 height 20
click at [339, 701] on input "Collapse categories" at bounding box center [319, 703] width 39 height 39
checkbox input "false"
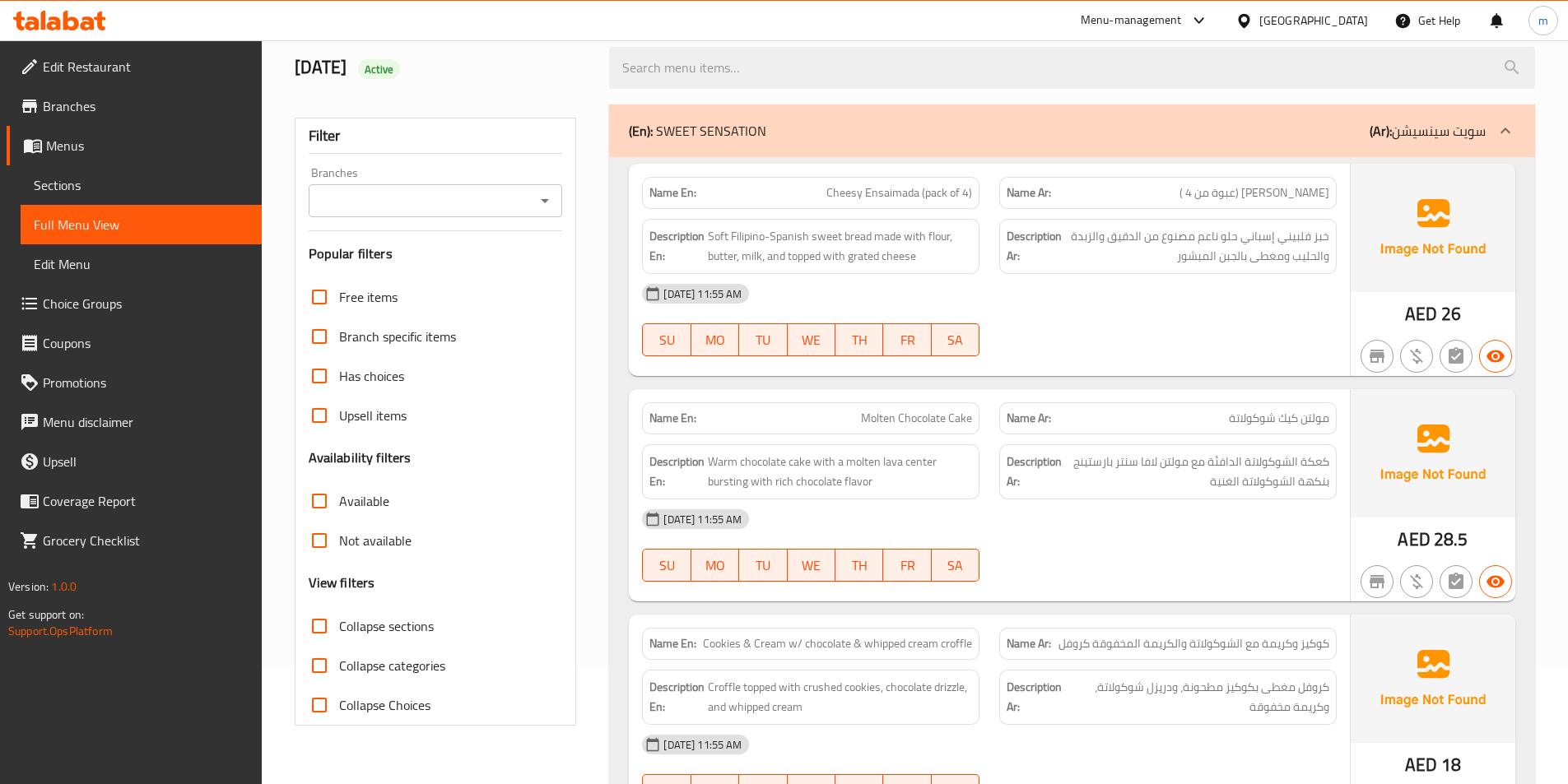
scroll to position [0, 0]
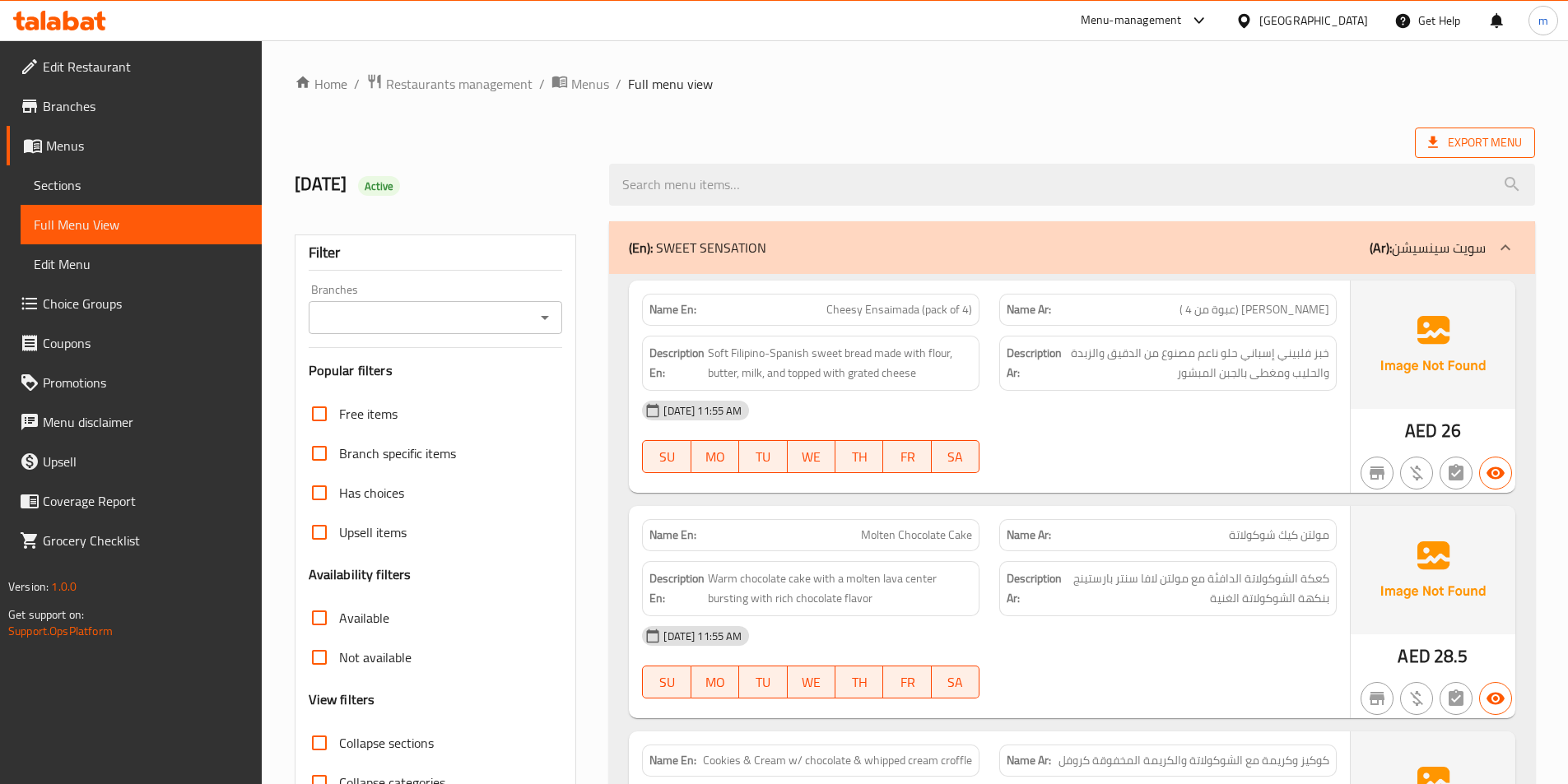
click at [1451, 147] on span "Export Menu" at bounding box center [1474, 142] width 94 height 21
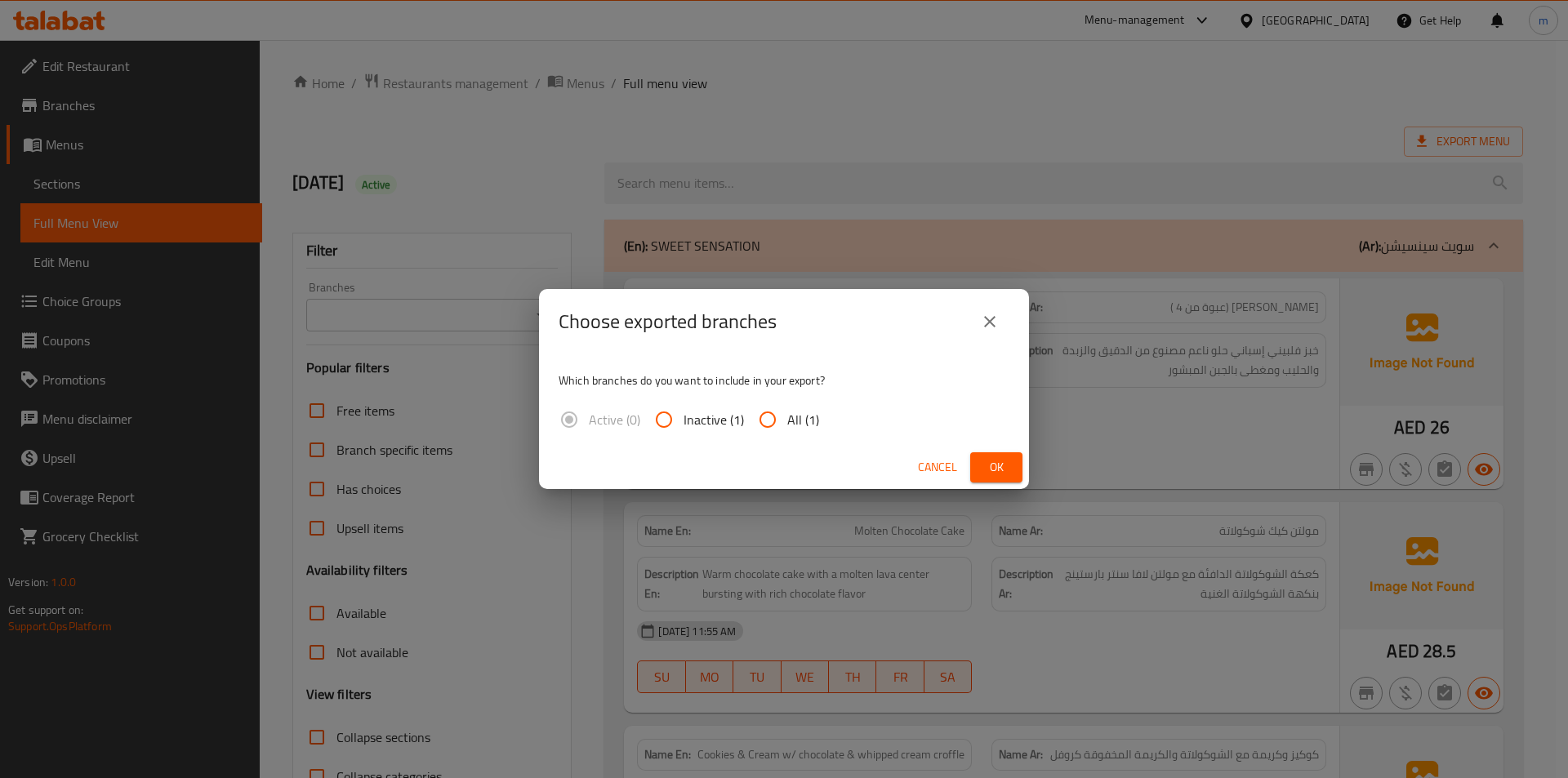
click at [771, 427] on input "All (1)" at bounding box center [767, 420] width 39 height 39
radio input "true"
click at [1012, 475] on button "Ok" at bounding box center [996, 468] width 52 height 30
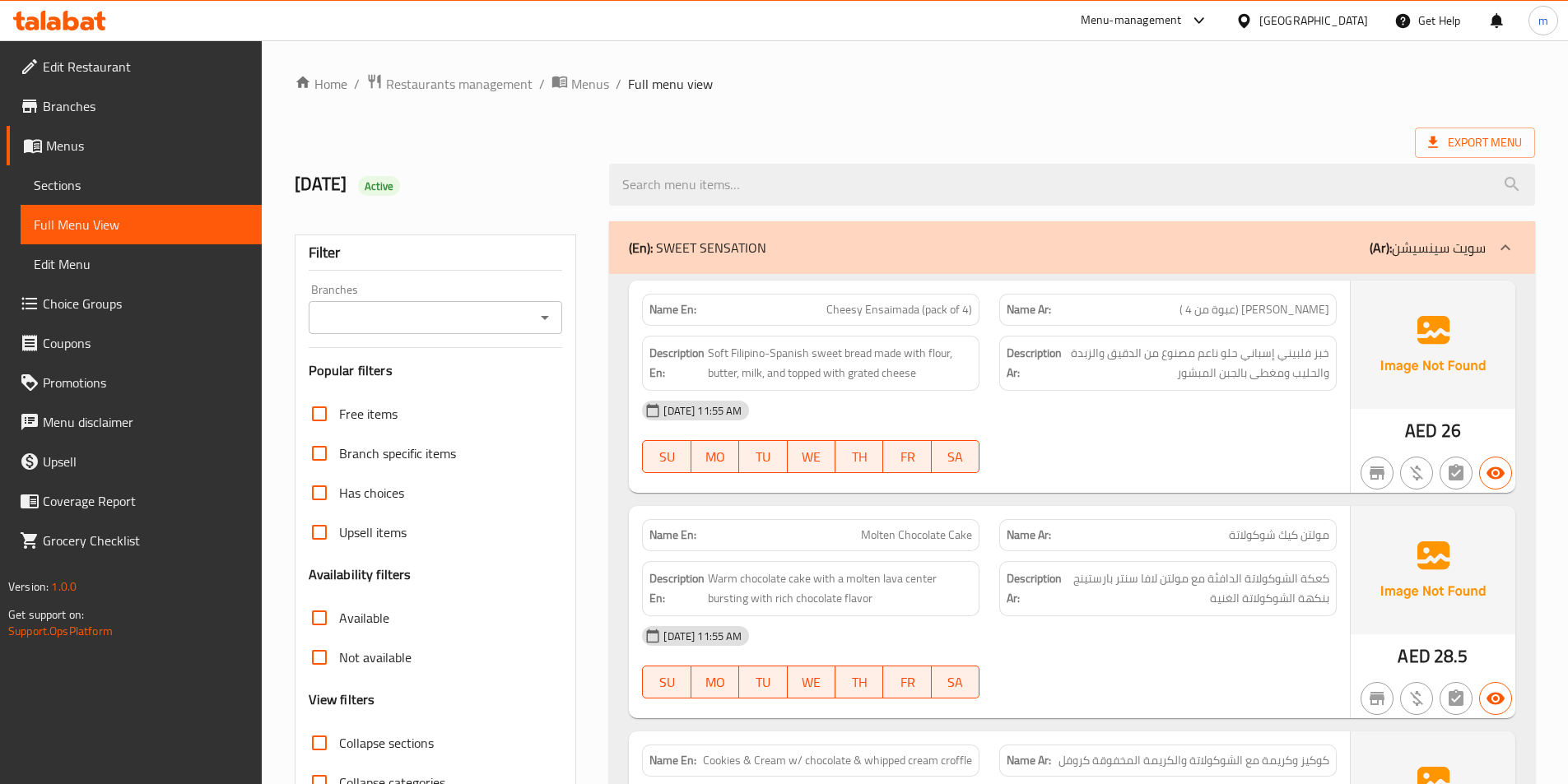
click at [594, 208] on div "15.9.2025 Active" at bounding box center [443, 185] width 316 height 73
click at [49, 16] on icon at bounding box center [60, 21] width 93 height 20
